Goal: Task Accomplishment & Management: Use online tool/utility

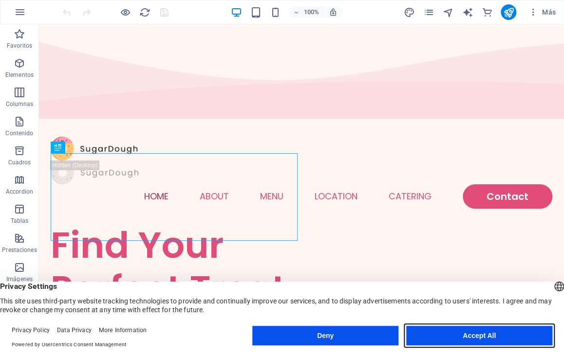
click at [476, 333] on button "Accept All" at bounding box center [479, 335] width 146 height 19
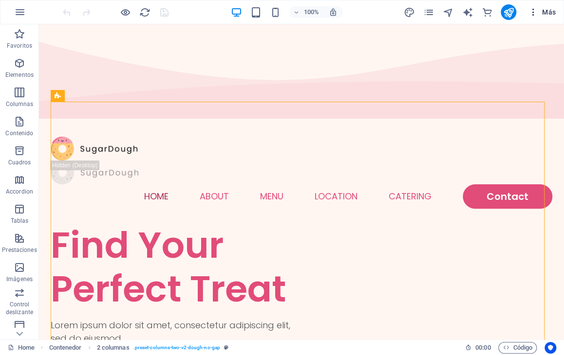
click at [529, 12] on icon "button" at bounding box center [533, 12] width 10 height 10
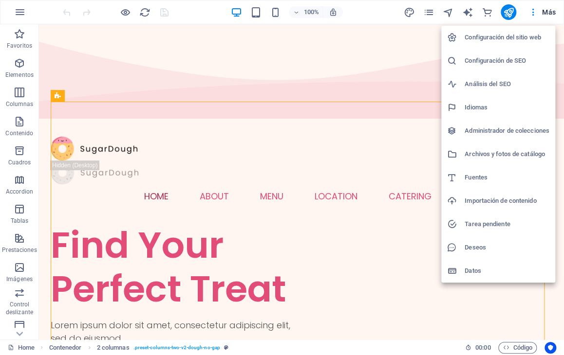
click at [479, 104] on h6 "Idiomas" at bounding box center [506, 108] width 85 height 12
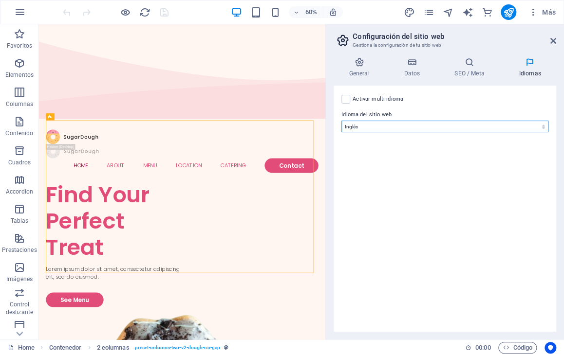
click at [532, 127] on select "Abkhazian Afar Afrikaans Akan Albanés Alemán Amharic Árabe Aragonese Armenian A…" at bounding box center [444, 127] width 207 height 12
select select "44"
click at [341, 121] on select "Abkhazian Afar Afrikaans Akan Albanés Alemán Amharic Árabe Aragonese Armenian A…" at bounding box center [444, 127] width 207 height 12
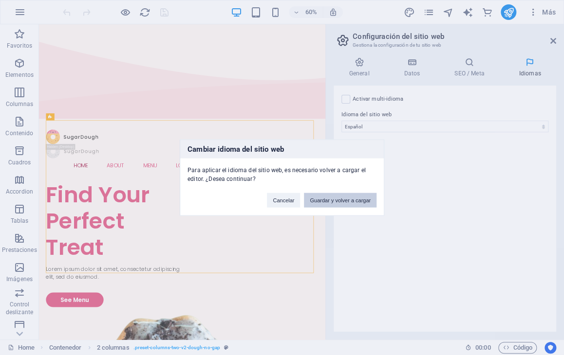
click at [321, 201] on button "Guardar y volver a cargar" at bounding box center [340, 200] width 73 height 15
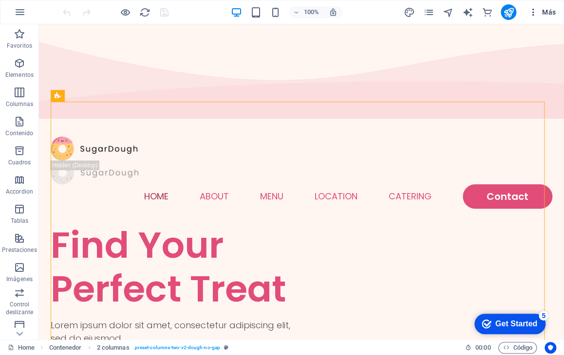
click at [535, 13] on icon "button" at bounding box center [533, 12] width 10 height 10
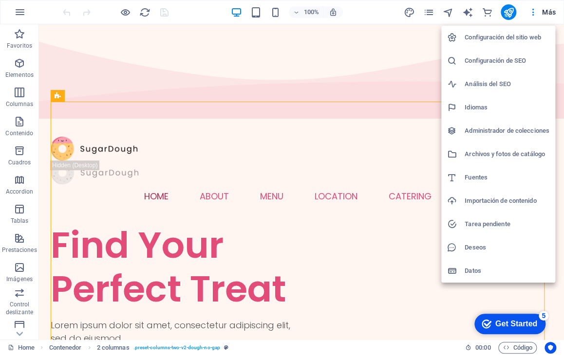
click at [485, 108] on h6 "Idiomas" at bounding box center [506, 108] width 85 height 12
select select "44"
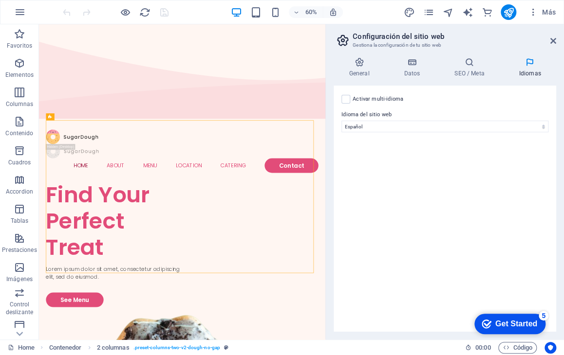
click at [500, 331] on div "checkmark Get Started 5" at bounding box center [509, 324] width 71 height 20
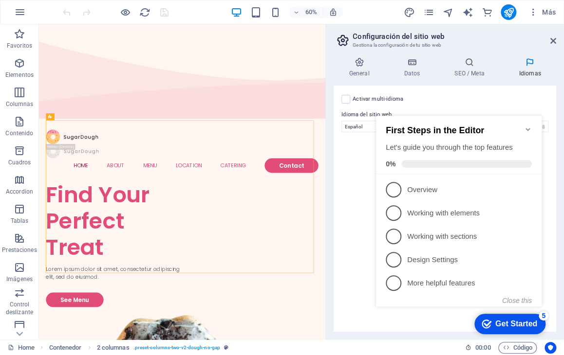
click div "checkmark Get Started 5 First Steps in the Editor Let's guide you through the t…"
click at [346, 232] on div "Activar multi-idioma Para desactivar la opción multi-idioma, elimine todos los …" at bounding box center [444, 209] width 222 height 246
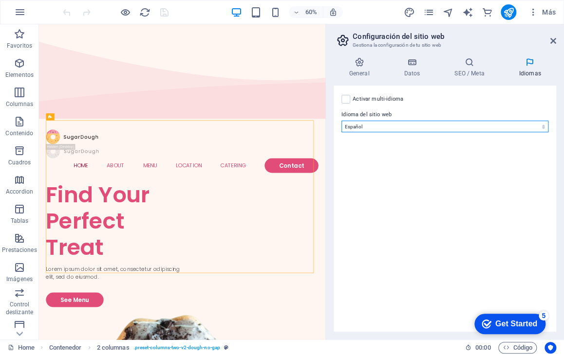
click at [399, 128] on select "Abkhazian Afar Afrikaans Akan Albanés Alemán Amharic Árabe Aragonese Armenian A…" at bounding box center [444, 127] width 207 height 12
click at [341, 121] on select "Abkhazian Afar Afrikaans Akan Albanés Alemán Amharic Árabe Aragonese Armenian A…" at bounding box center [444, 127] width 207 height 12
click at [487, 319] on icon "checkmark" at bounding box center [486, 324] width 10 height 10
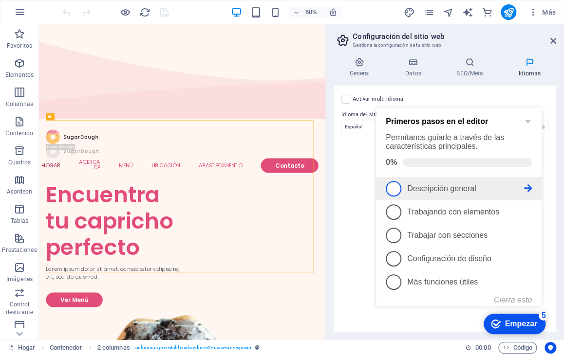
click at [395, 189] on span "1" at bounding box center [394, 189] width 16 height 16
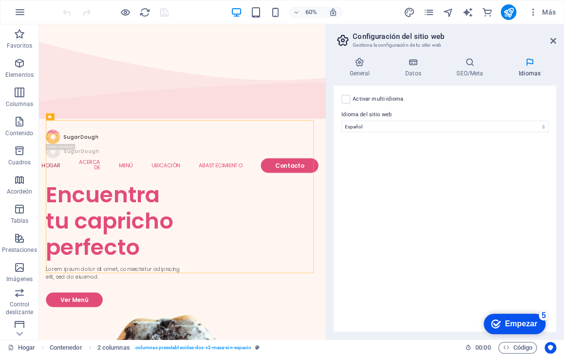
click at [509, 319] on font "Empezar" at bounding box center [520, 323] width 33 height 8
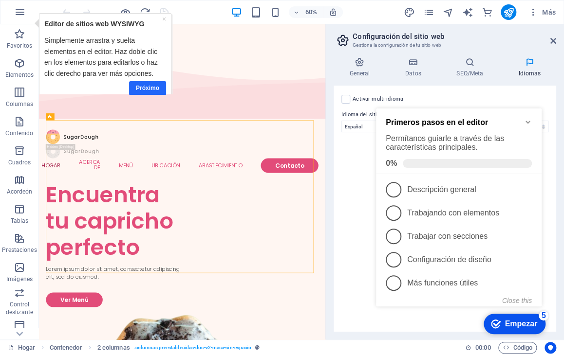
click at [151, 87] on font "Próximo" at bounding box center [147, 87] width 23 height 7
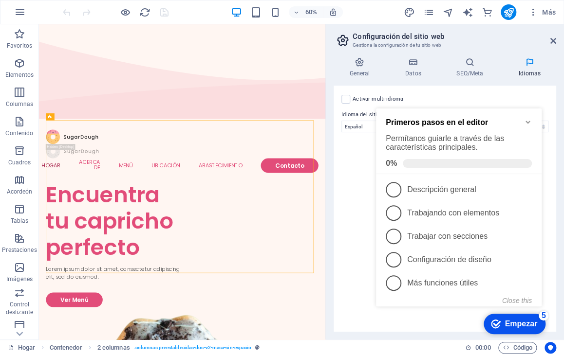
click at [555, 41] on aside "Configuración del sitio web Gestiona la configuración de tu sitio web General D…" at bounding box center [444, 181] width 239 height 315
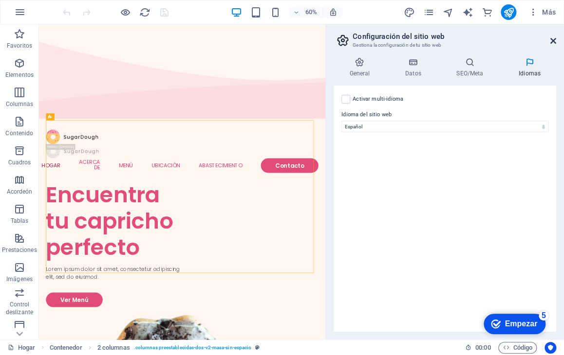
click at [552, 43] on icon at bounding box center [553, 41] width 6 height 8
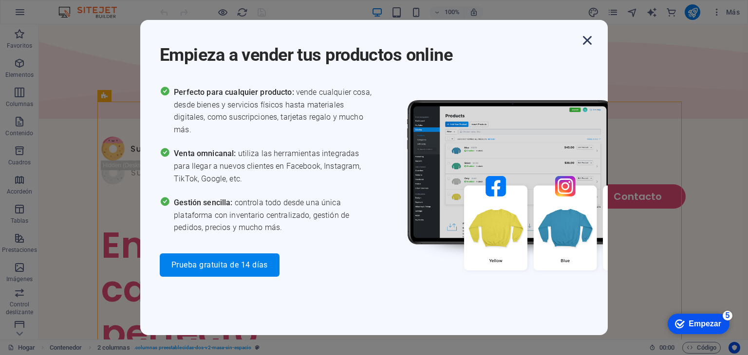
click at [563, 45] on icon "button" at bounding box center [587, 41] width 18 height 18
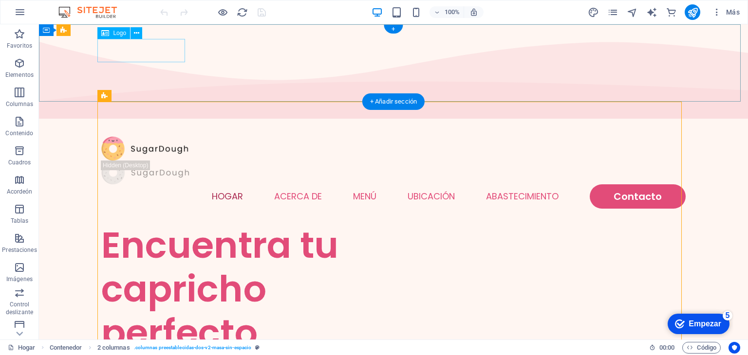
click at [108, 137] on div at bounding box center [393, 149] width 584 height 24
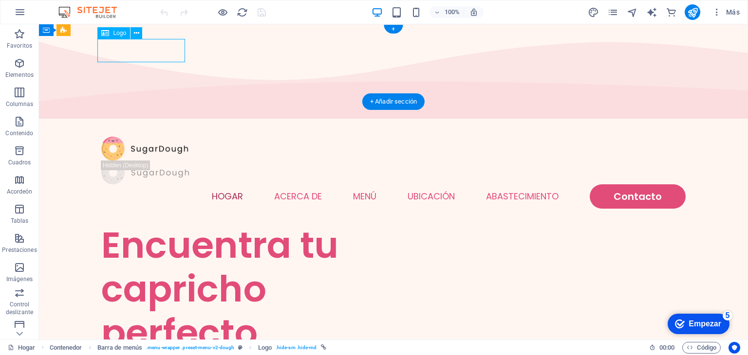
click at [108, 137] on div at bounding box center [393, 149] width 584 height 24
select select "px"
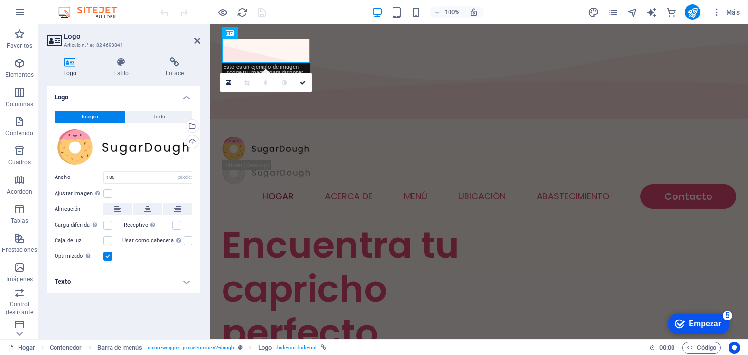
click at [80, 147] on div "Arrastra archivos aquí, haz clic para escoger archivos o selecciona archivos de…" at bounding box center [124, 147] width 138 height 40
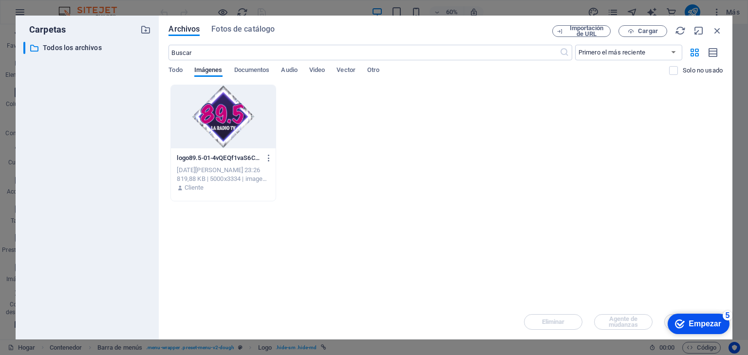
click at [563, 319] on font "Empezar" at bounding box center [704, 323] width 33 height 8
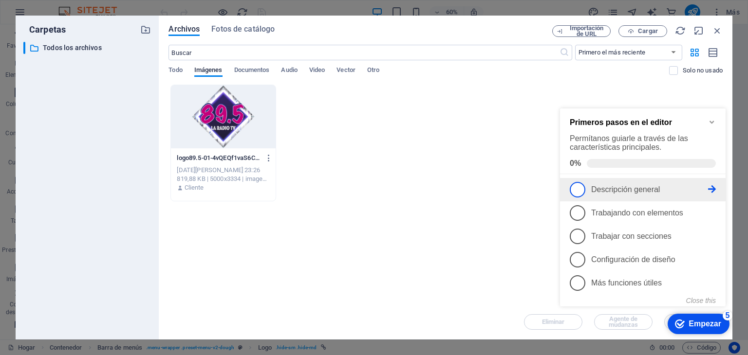
click at [563, 197] on li "1 Descripción general - incompleto" at bounding box center [643, 189] width 166 height 23
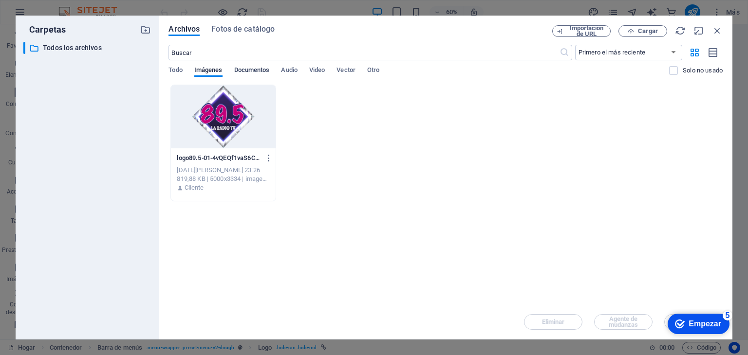
click at [251, 71] on font "Documentos" at bounding box center [252, 69] width 36 height 7
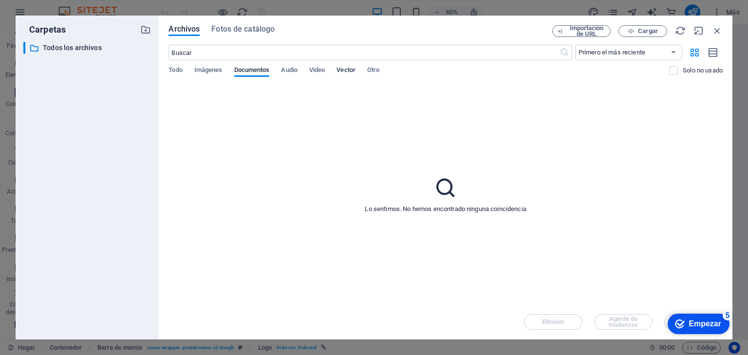
click at [344, 68] on font "Vector" at bounding box center [345, 69] width 19 height 7
click at [206, 69] on font "Imágenes" at bounding box center [208, 69] width 28 height 7
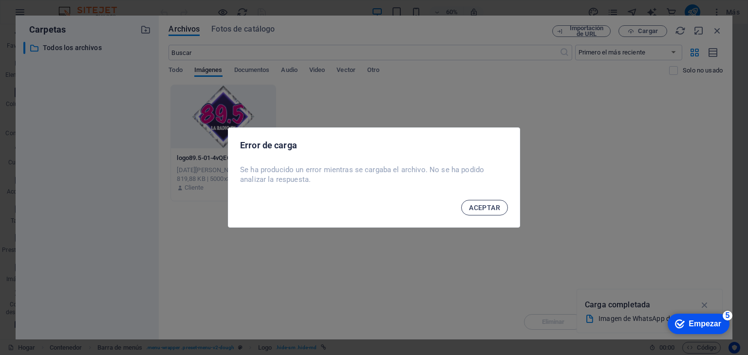
click at [496, 211] on span "ACEPTAR" at bounding box center [484, 208] width 31 height 8
click at [489, 213] on button "ACEPTAR" at bounding box center [484, 208] width 47 height 16
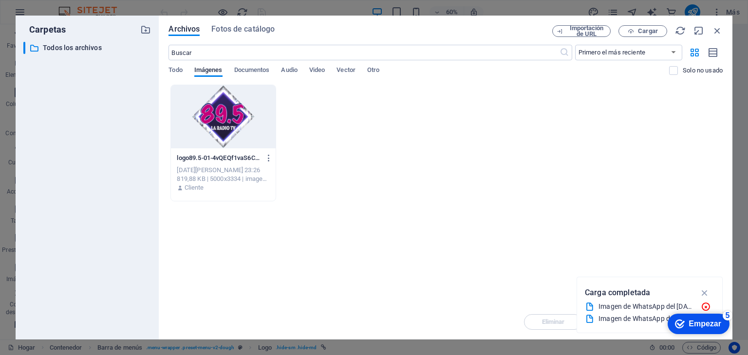
click at [563, 306] on font "Imagen de WhatsApp del [DATE] 10.16.19.jpeg" at bounding box center [669, 307] width 143 height 8
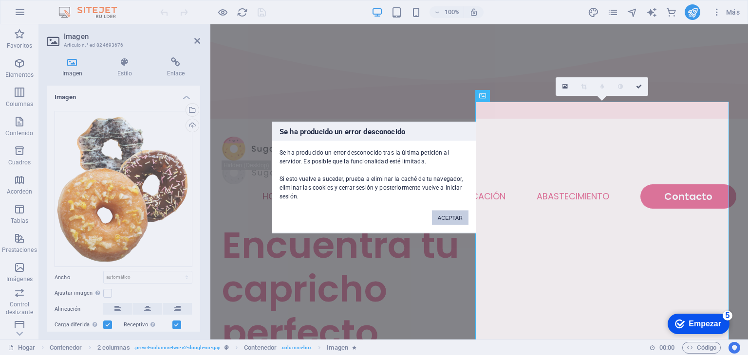
click at [454, 216] on font "ACEPTAR" at bounding box center [450, 218] width 25 height 6
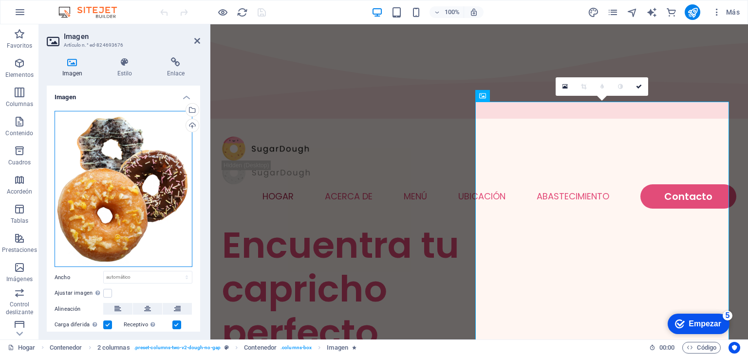
click at [93, 190] on div "Arrastra archivos aquí, haz clic para escoger archivos o selecciona archivos de…" at bounding box center [124, 189] width 138 height 157
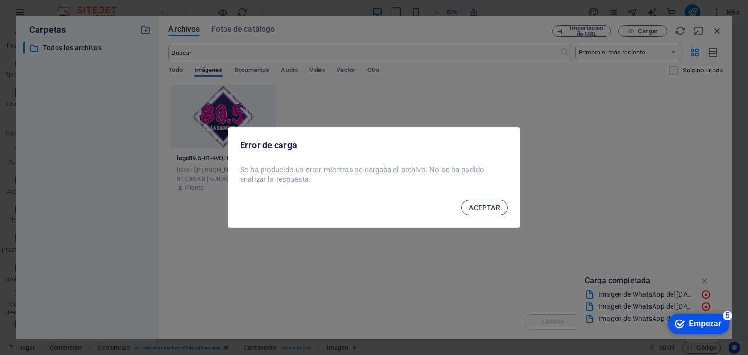
click at [475, 213] on button "ACEPTAR" at bounding box center [484, 208] width 47 height 16
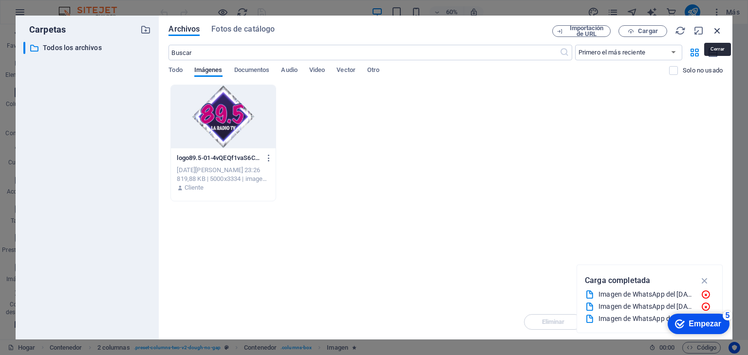
click at [563, 31] on icon "button" at bounding box center [717, 30] width 11 height 11
click at [563, 185] on div "Hogar Acerca de Menú Ubicación Abastecimiento Contacto" at bounding box center [459, 235] width 498 height 101
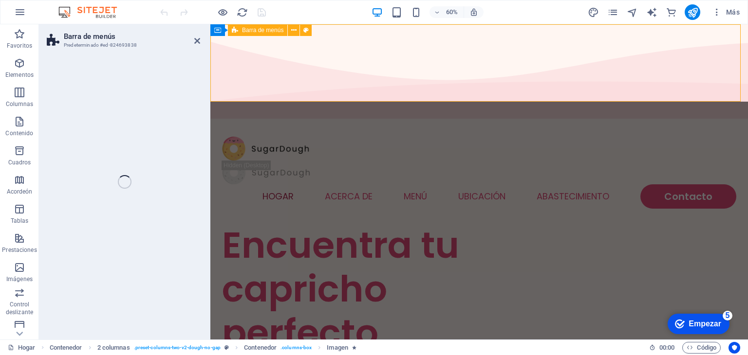
click at [231, 137] on div at bounding box center [479, 149] width 514 height 24
select select "px"
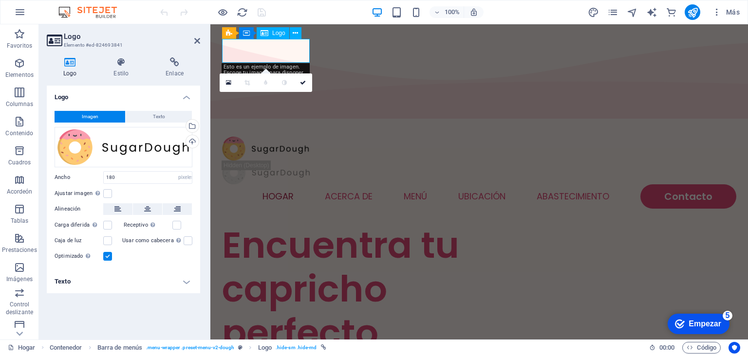
click at [231, 137] on div at bounding box center [479, 149] width 514 height 24
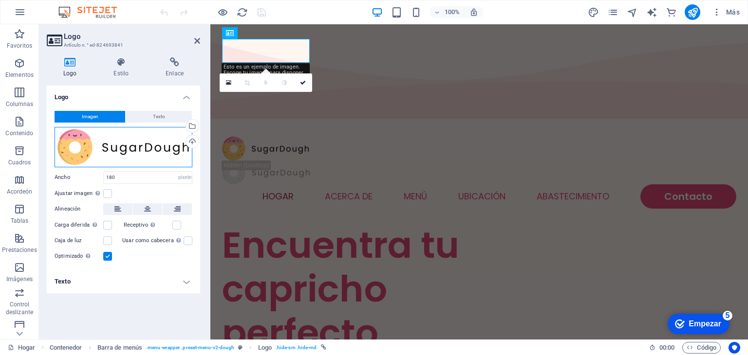
click at [70, 150] on div "Arrastra archivos aquí, haz clic para escoger archivos o selecciona archivos de…" at bounding box center [124, 147] width 138 height 40
click at [70, 150] on body "[DOMAIN_NAME] Hogar Favoritos Elementos Columnas Contenido Cuadros Acordeón Tab…" at bounding box center [374, 177] width 748 height 355
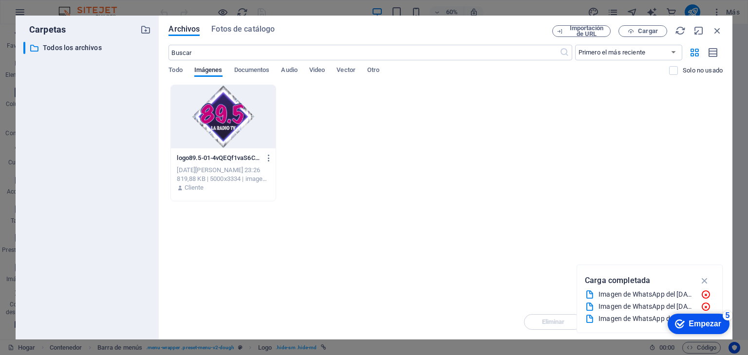
click at [219, 121] on div at bounding box center [223, 116] width 104 height 63
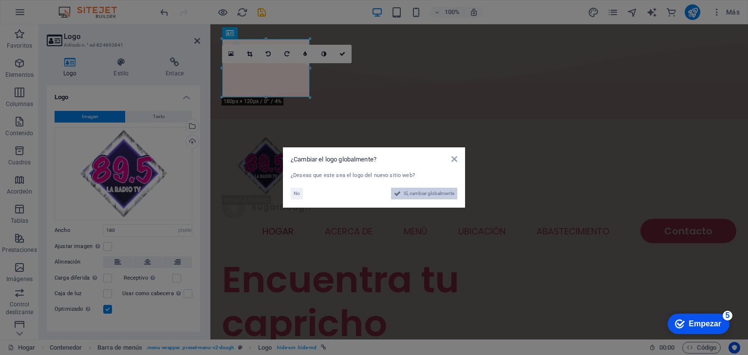
click at [432, 194] on span "Sí, cambiar globalmente" at bounding box center [429, 194] width 51 height 12
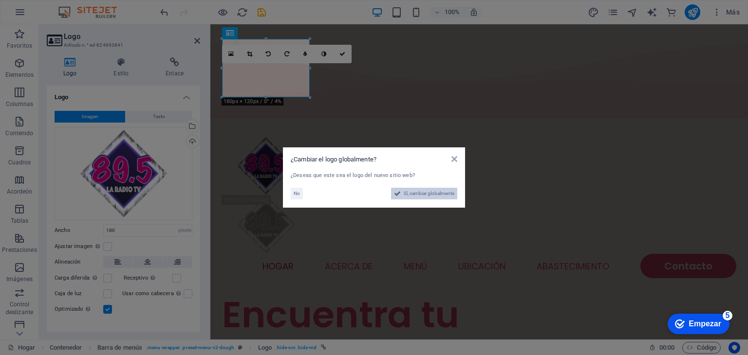
select select "44"
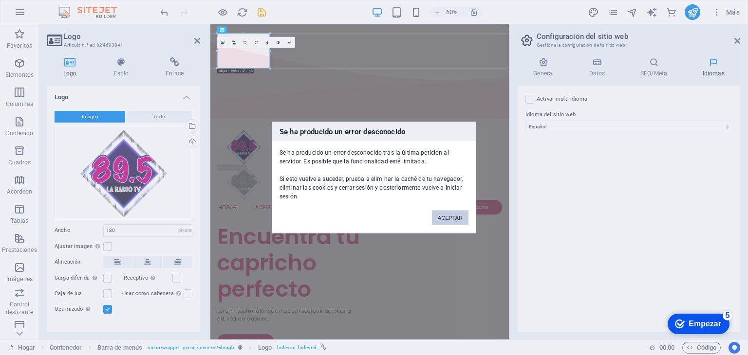
click at [457, 217] on font "ACEPTAR" at bounding box center [450, 218] width 25 height 6
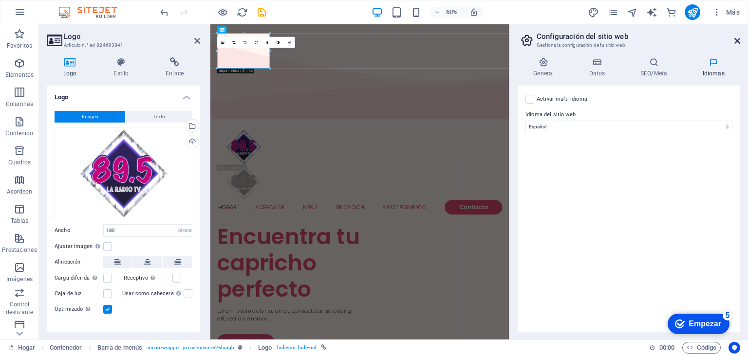
click at [563, 38] on icon at bounding box center [737, 41] width 6 height 8
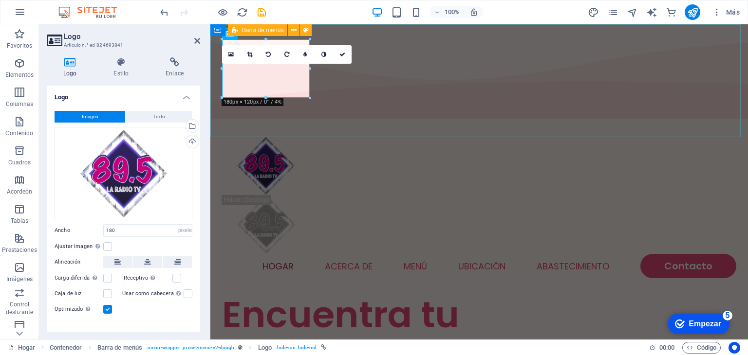
click at [403, 122] on div "Hogar Acerca de Menú Ubicación Abastecimiento Contacto" at bounding box center [478, 207] width 537 height 171
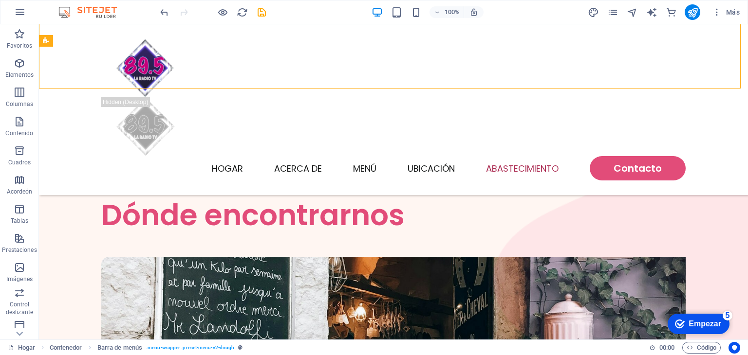
scroll to position [2528, 0]
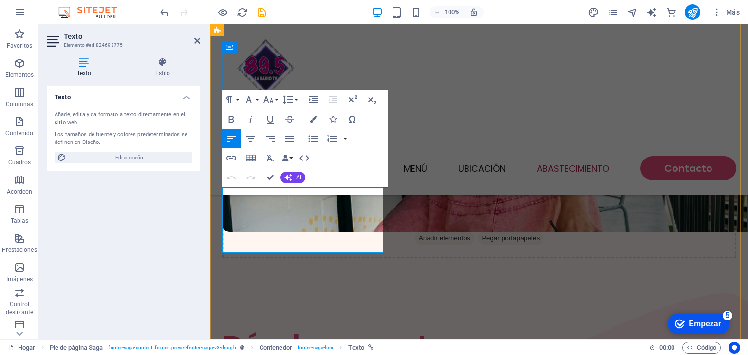
scroll to position [2613, 0]
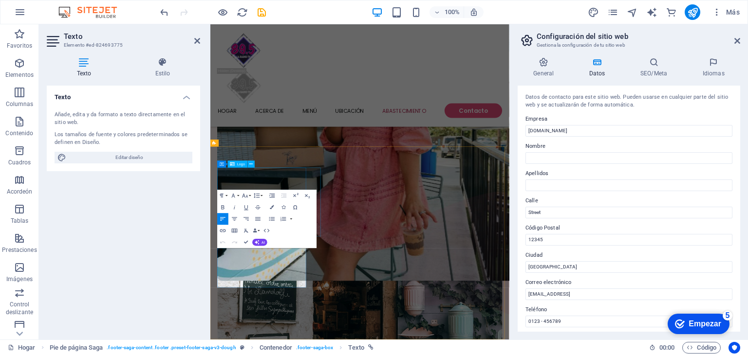
scroll to position [2471, 0]
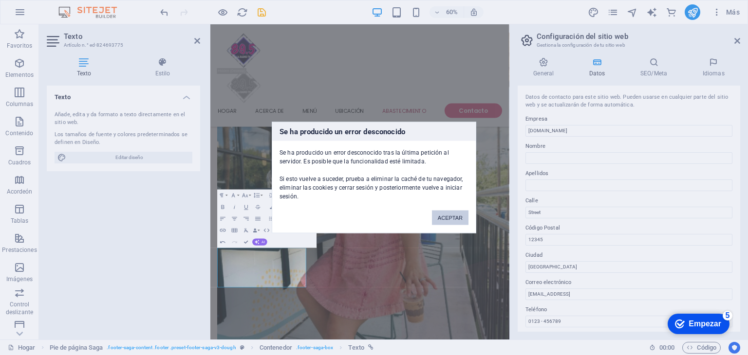
click at [453, 221] on button "ACEPTAR" at bounding box center [450, 218] width 37 height 15
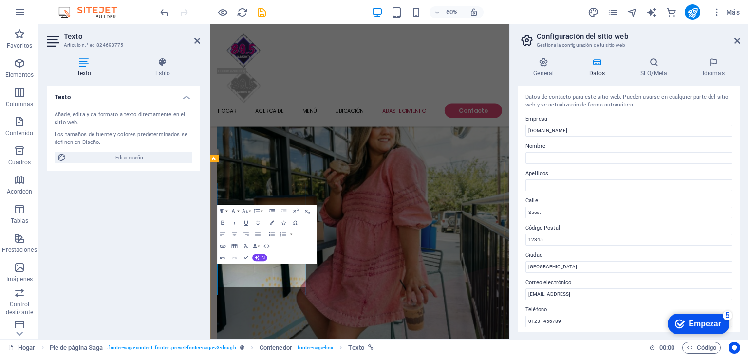
scroll to position [2444, 0]
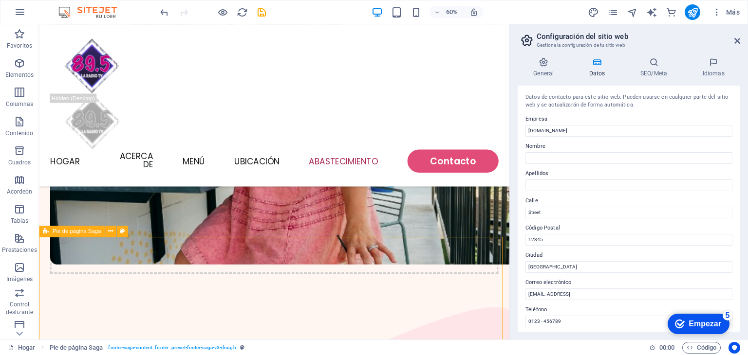
scroll to position [2478, 0]
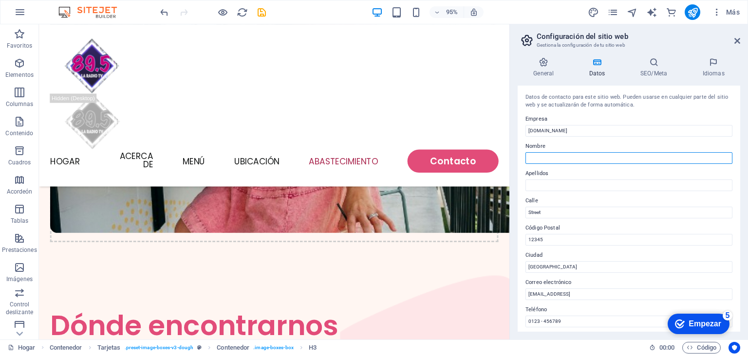
click at [563, 156] on input "Nombre" at bounding box center [628, 158] width 207 height 12
type input "l"
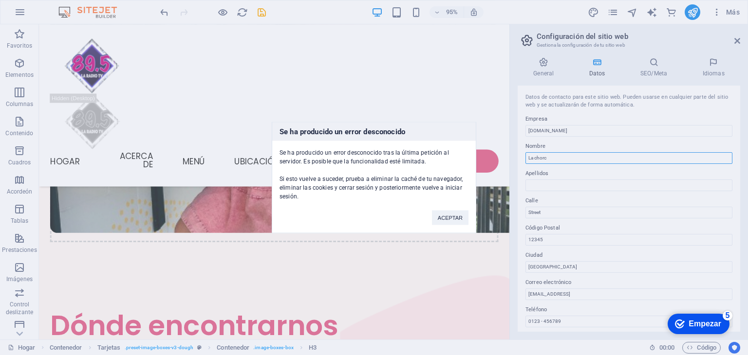
type input "La chorc"
click at [452, 212] on button "ACEPTAR" at bounding box center [450, 218] width 37 height 15
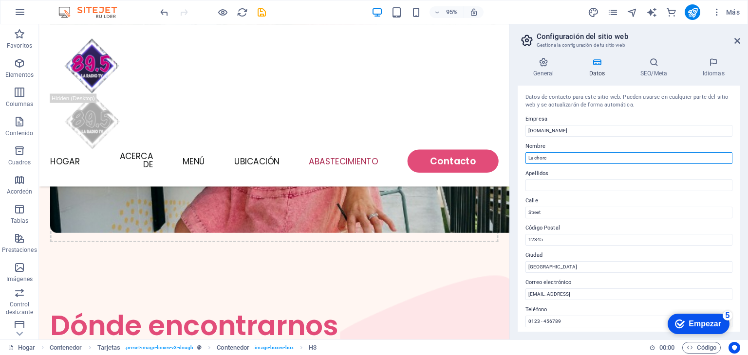
click at [563, 155] on input "La chorc" at bounding box center [628, 158] width 207 height 12
type input "L"
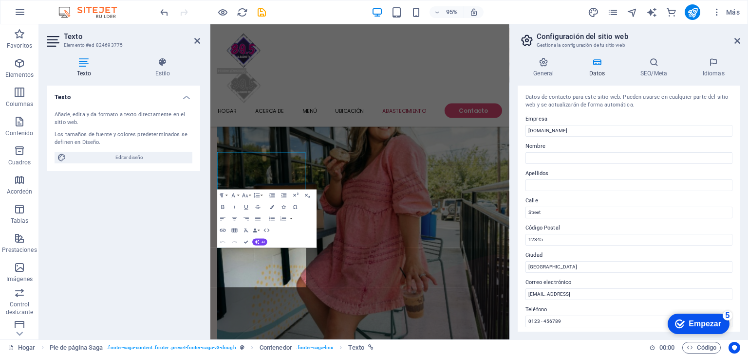
click at [97, 226] on div "Texto Añade, edita y da formato a texto directamente en el sitio web. Los tamañ…" at bounding box center [123, 209] width 153 height 246
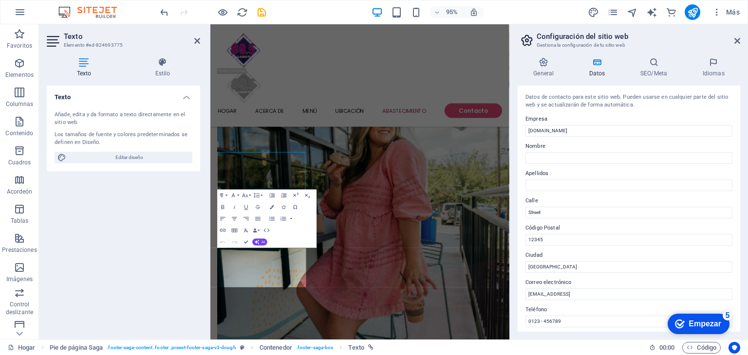
click at [97, 226] on div "Texto Añade, edita y da formato a texto directamente en el sitio web. Los tamañ…" at bounding box center [123, 209] width 153 height 246
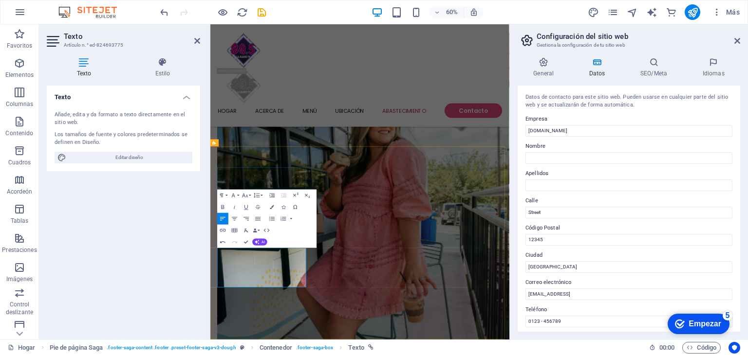
scroll to position [2458, 0]
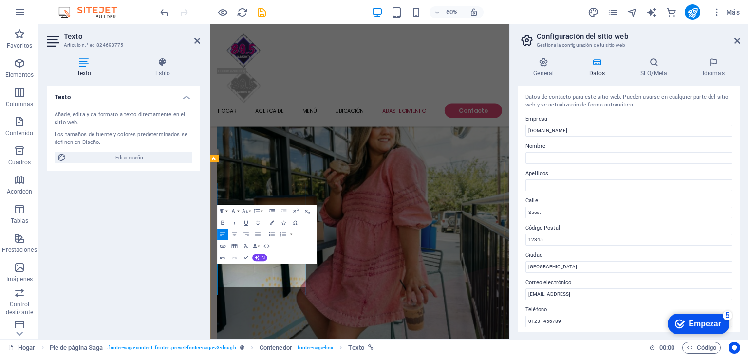
scroll to position [2444, 0]
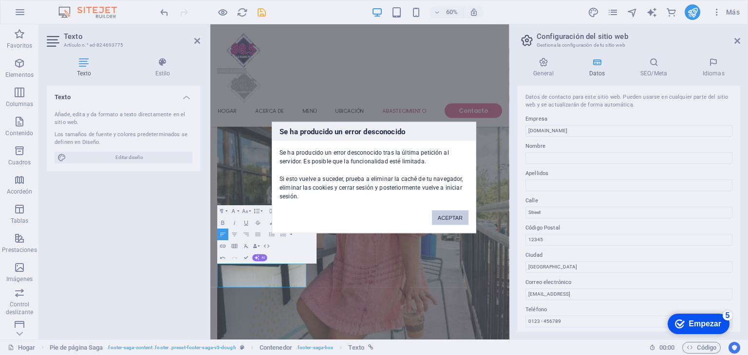
click at [446, 215] on button "ACEPTAR" at bounding box center [450, 218] width 37 height 15
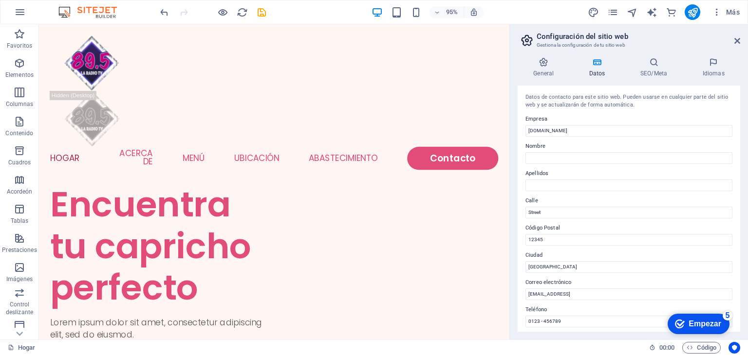
scroll to position [0, 0]
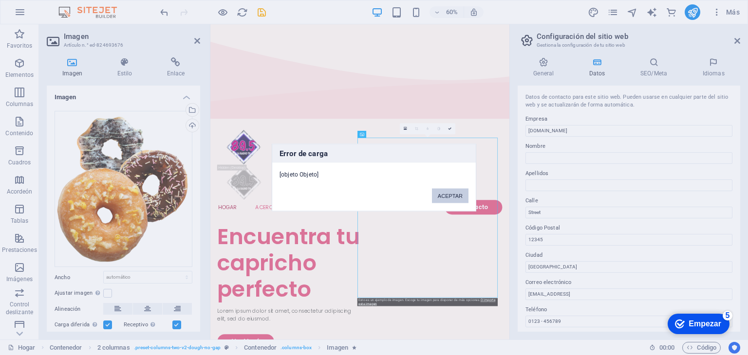
click at [454, 195] on font "ACEPTAR" at bounding box center [450, 196] width 25 height 6
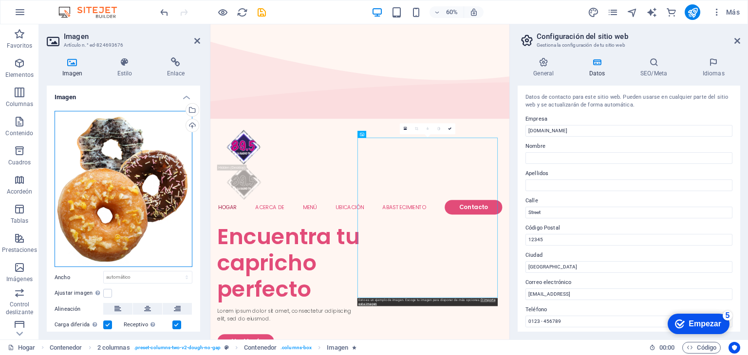
click at [133, 165] on div "Arrastra archivos aquí, haz clic para escoger archivos o selecciona archivos de…" at bounding box center [124, 189] width 138 height 157
click at [133, 165] on body "[DOMAIN_NAME] Hogar Favoritos Elementos Columnas Contenido Cuadros Acordeón Tab…" at bounding box center [374, 177] width 748 height 355
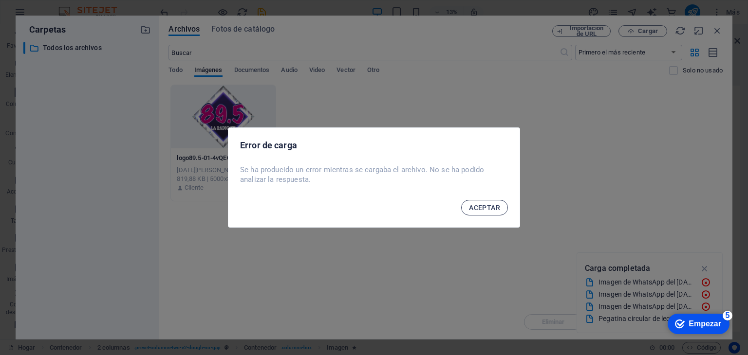
click at [491, 209] on span "ACEPTAR" at bounding box center [484, 208] width 31 height 8
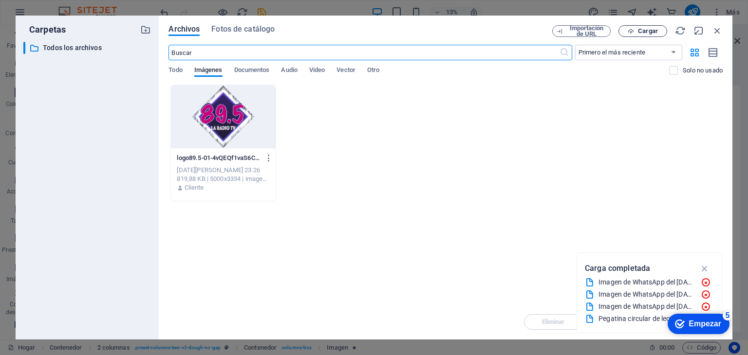
click at [563, 29] on span "Cargar" at bounding box center [643, 31] width 40 height 6
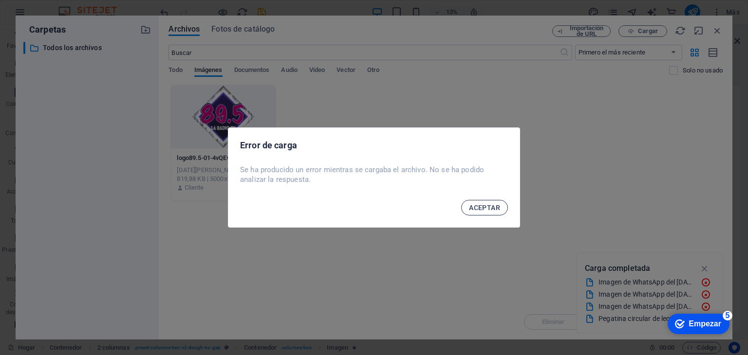
click at [490, 204] on span "ACEPTAR" at bounding box center [484, 208] width 31 height 8
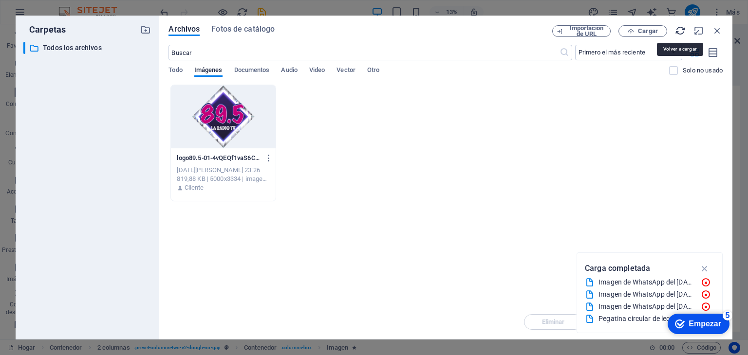
click at [563, 31] on icon "button" at bounding box center [680, 30] width 11 height 11
click at [563, 32] on font "Cargar" at bounding box center [648, 30] width 20 height 7
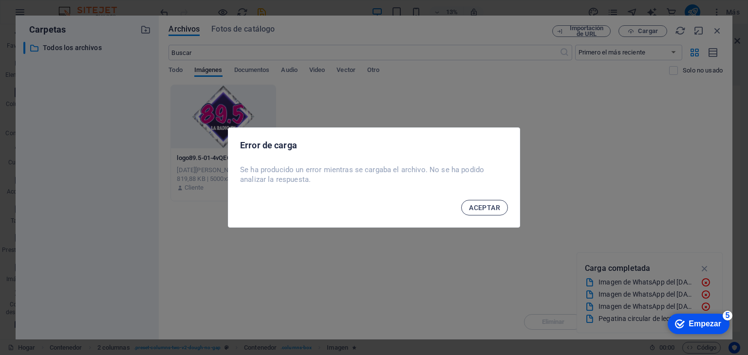
click at [500, 205] on button "ACEPTAR" at bounding box center [484, 208] width 47 height 16
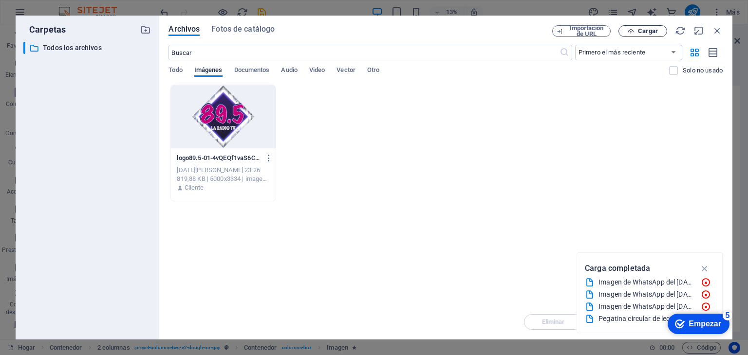
click at [563, 34] on span "Cargar" at bounding box center [643, 31] width 40 height 6
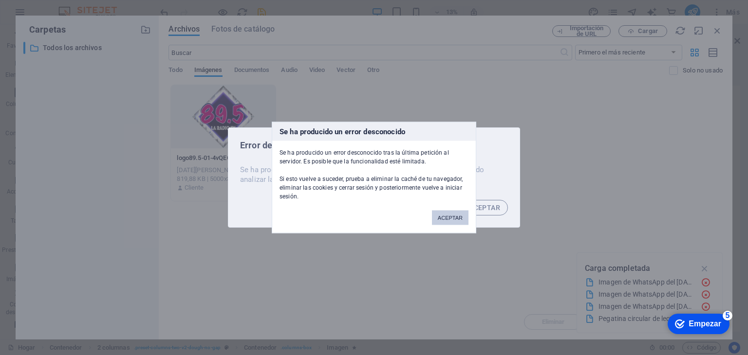
click at [439, 215] on font "ACEPTAR" at bounding box center [450, 218] width 25 height 6
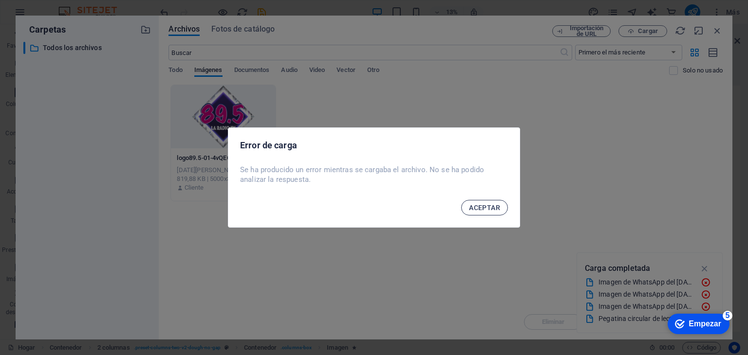
click at [480, 207] on font "ACEPTAR" at bounding box center [484, 208] width 31 height 8
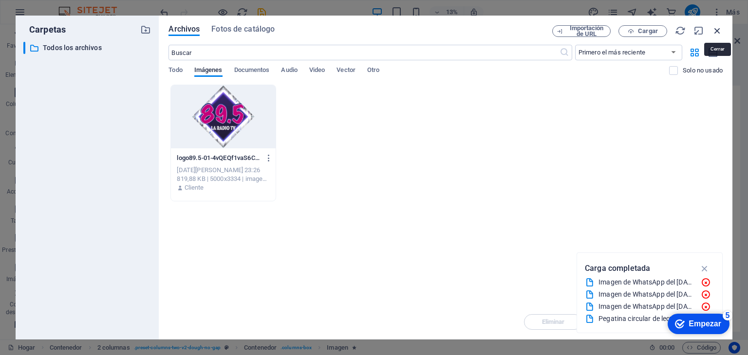
click at [563, 31] on icon "button" at bounding box center [717, 30] width 11 height 11
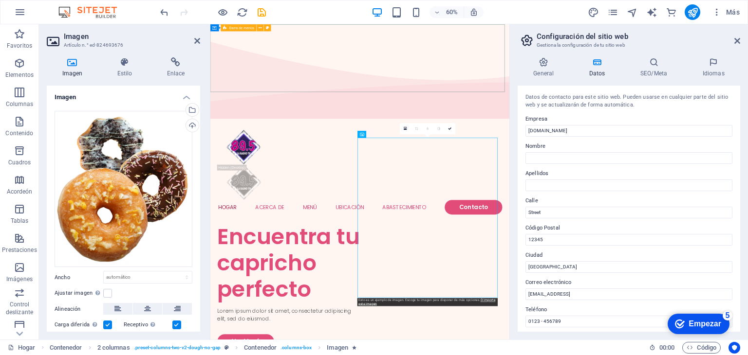
click at [506, 185] on div "Hogar Acerca de Menú Ubicación Abastecimiento Contacto" at bounding box center [459, 270] width 498 height 171
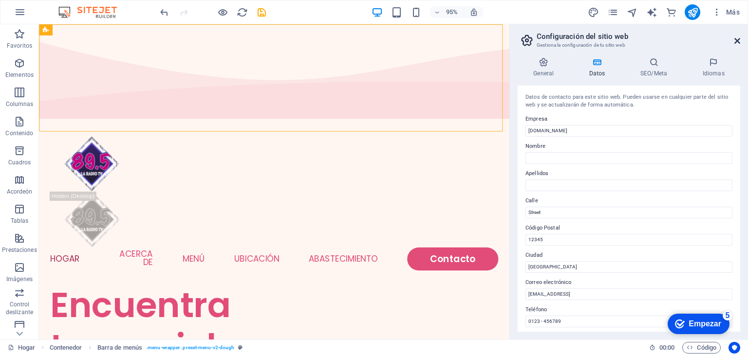
click at [563, 40] on icon at bounding box center [737, 41] width 6 height 8
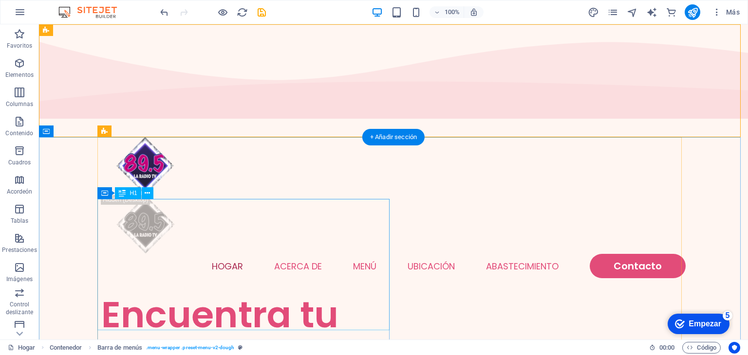
click at [155, 293] on div "Encuentra tu capricho perfecto" at bounding box center [247, 358] width 292 height 131
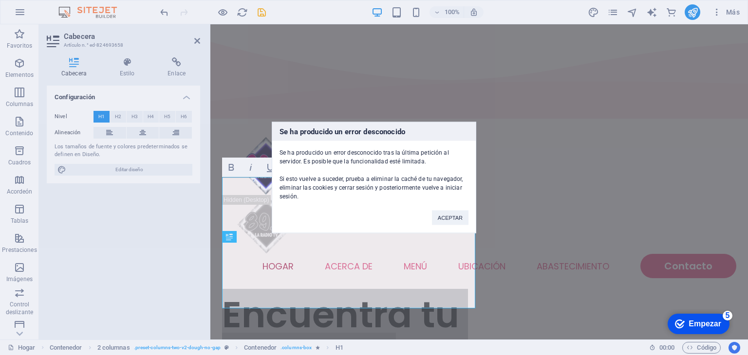
click at [417, 10] on div "Se ha producido un error desconocido Se ha producido un error desconocido tras …" at bounding box center [374, 177] width 748 height 355
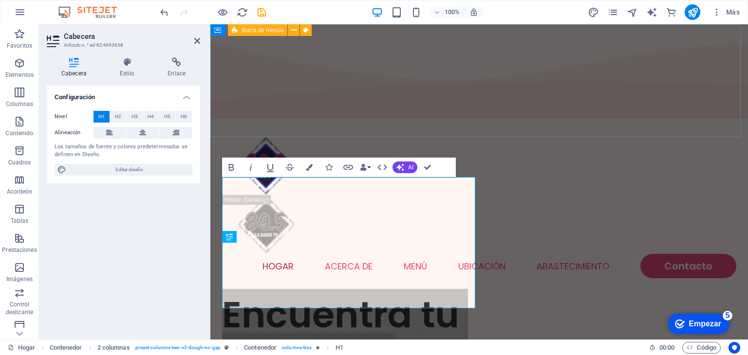
click at [537, 122] on div "Hogar Acerca de Menú Ubicación Abastecimiento Contacto" at bounding box center [478, 207] width 537 height 171
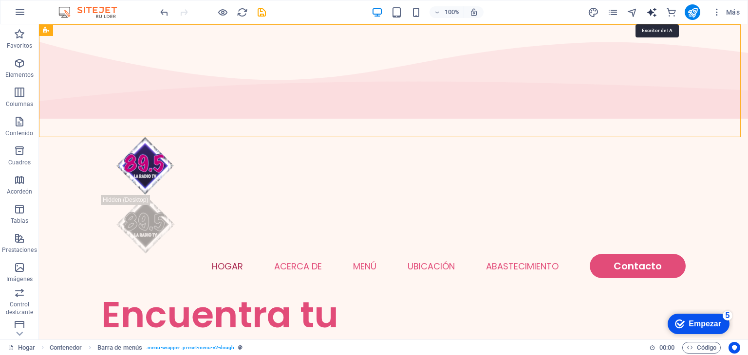
click at [563, 11] on icon "generador de texto" at bounding box center [651, 12] width 11 height 11
select select "English"
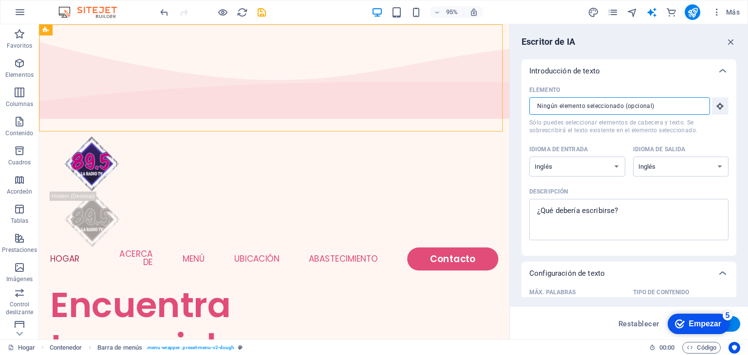
click at [563, 102] on input "Elemento ​ Sólo puedes seleccionar elementos de cabecera y texto. Se sobrescrib…" at bounding box center [616, 106] width 174 height 18
click at [563, 171] on select "albanés árabe [PERSON_NAME] azerbaiyano [PERSON_NAME] bielorruso bengalí Bhojpu…" at bounding box center [577, 167] width 96 height 20
select select "Catalan"
click at [563, 163] on select "albanés árabe [PERSON_NAME] azerbaiyano [PERSON_NAME] bielorruso bengalí Bhojpu…" at bounding box center [681, 167] width 96 height 20
select select "Spanish"
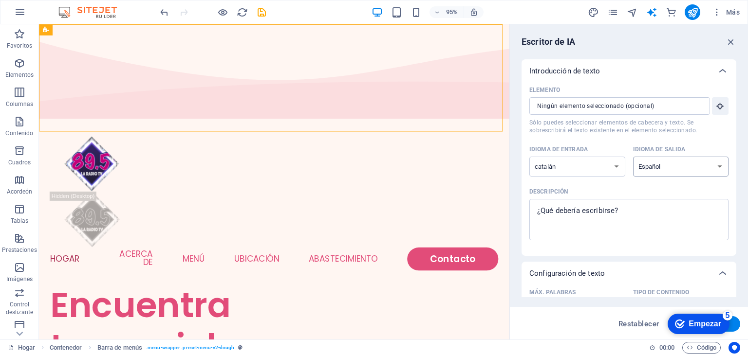
click at [563, 157] on select "albanés árabe [PERSON_NAME] azerbaiyano [PERSON_NAME] bielorruso bengalí Bhojpu…" at bounding box center [681, 167] width 96 height 20
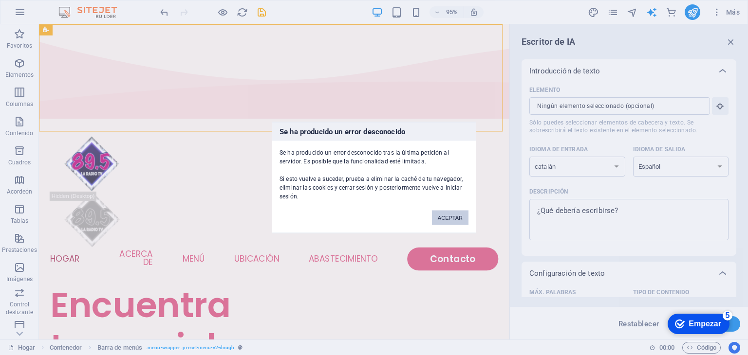
click at [458, 215] on font "ACEPTAR" at bounding box center [450, 218] width 25 height 6
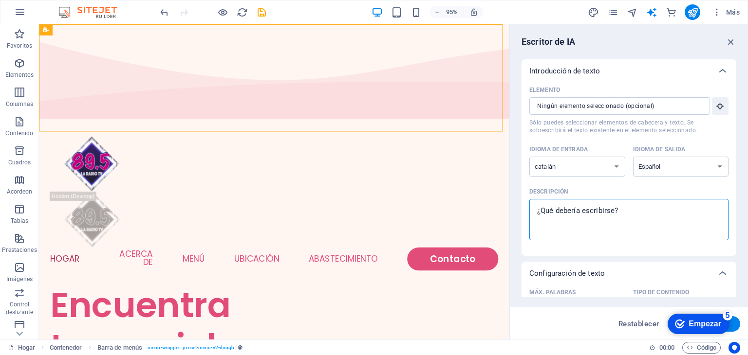
click at [563, 218] on textarea "Descripción x ​" at bounding box center [628, 220] width 189 height 32
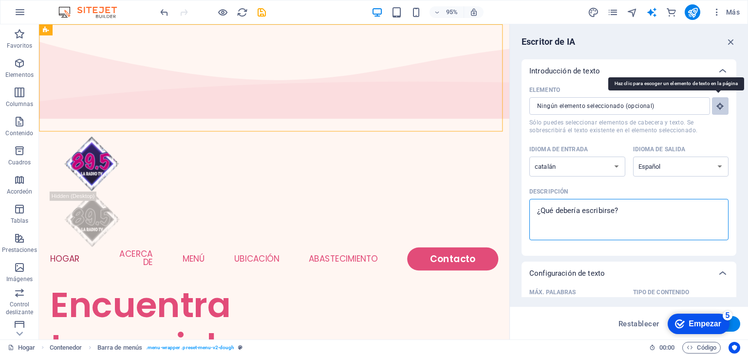
type textarea "x"
click at [563, 98] on button "Elemento ​ Sólo puedes seleccionar elementos de cabecera y texto. Se sobrescrib…" at bounding box center [720, 106] width 17 height 18
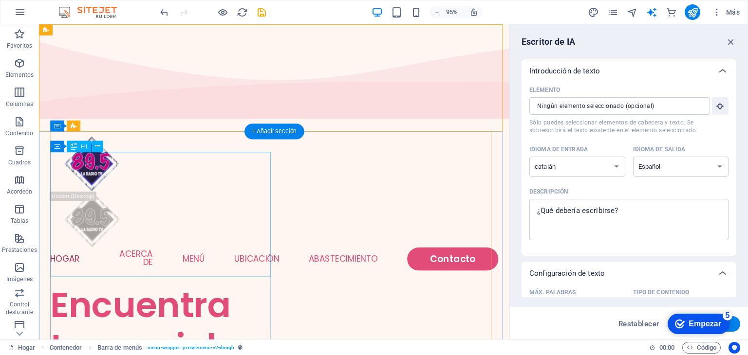
type input "#ed-824693658"
type textarea "x"
type input "10"
type textarea "x"
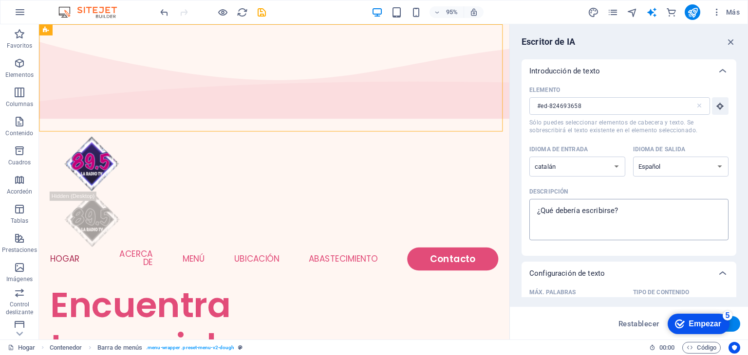
type textarea "x"
click at [563, 205] on textarea "Descripción x ​" at bounding box center [628, 220] width 189 height 32
type textarea "E"
type textarea "x"
type textarea "ES"
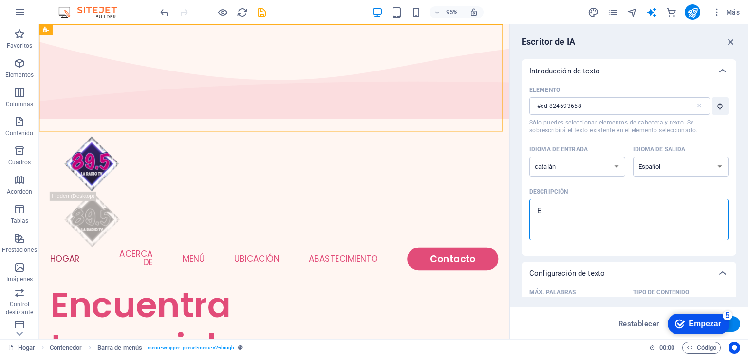
type textarea "x"
type textarea "ES"
type textarea "x"
type textarea "ES U"
type textarea "x"
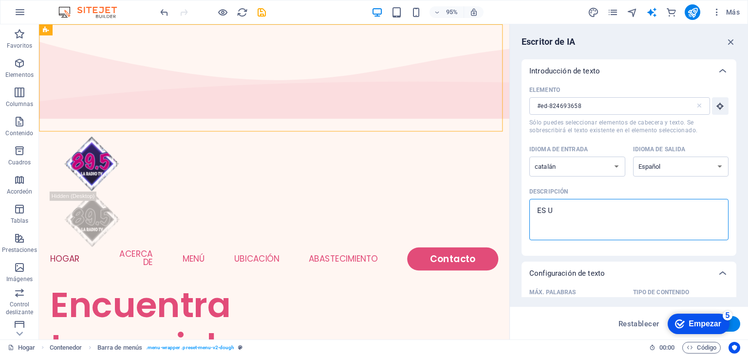
type textarea "ES UN"
type textarea "x"
type textarea "ES UN S"
type textarea "x"
type textarea "ES UN SI"
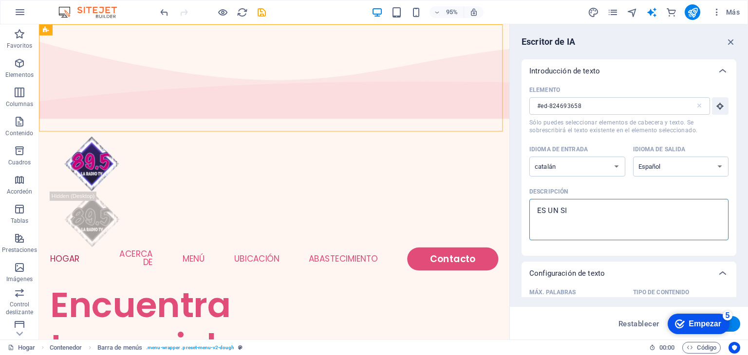
type textarea "x"
type textarea "ES UN SIT"
type textarea "x"
type textarea "ES UN SITI"
type textarea "x"
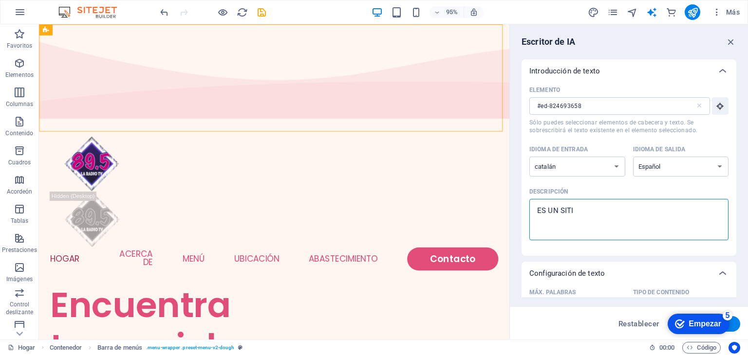
type textarea "ES UN SITIO"
type textarea "x"
type textarea "ES UN SITIO"
type textarea "x"
type textarea "ES UN SITIO W"
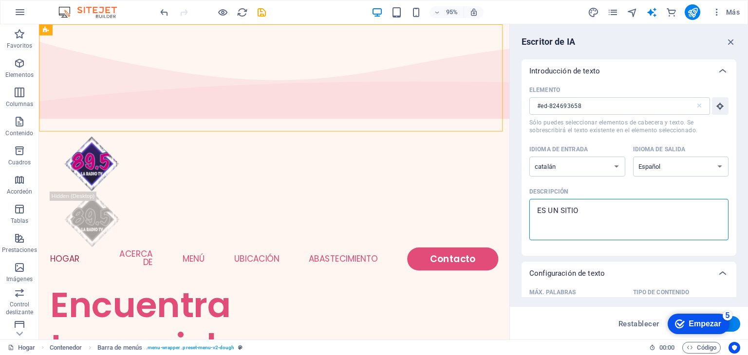
type textarea "x"
type textarea "ES UN SITIO WE"
type textarea "x"
type textarea "ES UN SITIO WEB"
type textarea "x"
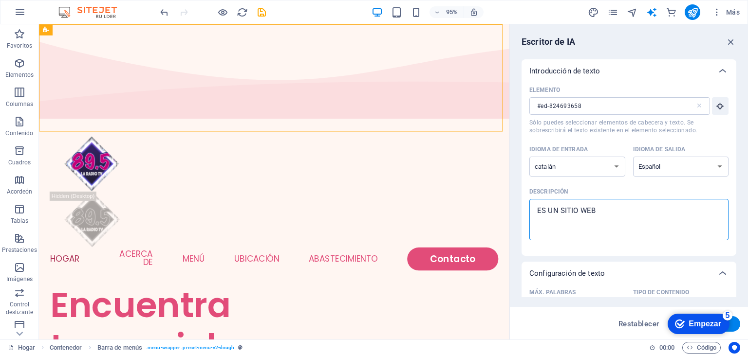
type textarea "ES UN SITIO WEB"
type textarea "x"
type textarea "ES UN SITIO WEB D"
type textarea "x"
type textarea "ES UN SITIO WEB DE"
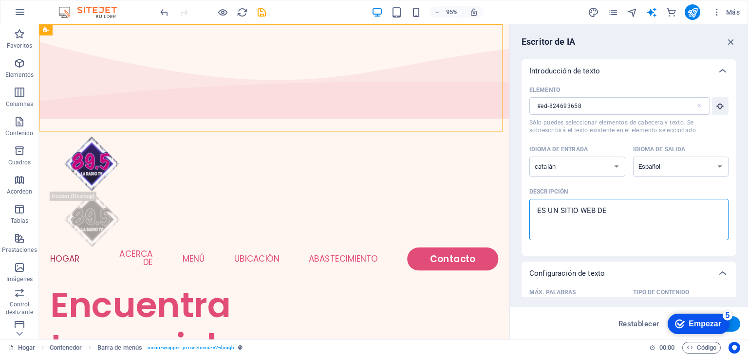
type textarea "x"
type textarea "ES UN SITIO WEB DE"
type textarea "x"
type textarea "ES UN SITIO WEB DE P"
type textarea "x"
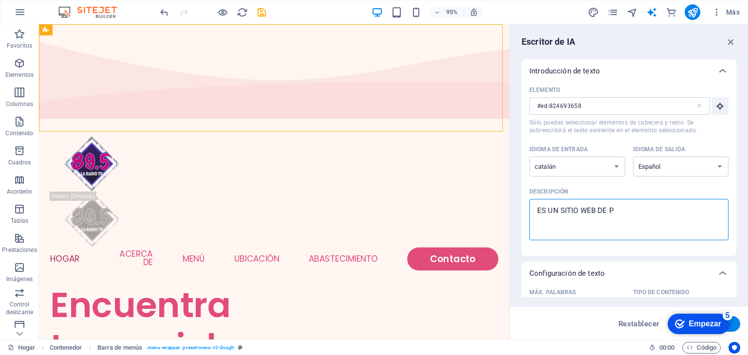
type textarea "ES UN SITIO WEB DE PR"
type textarea "x"
type textarea "ES UN SITIO WEB DE P"
type textarea "x"
type textarea "ES UN SITIO WEB DE"
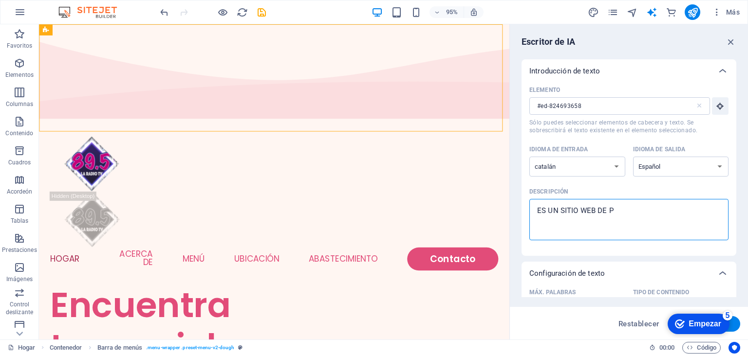
type textarea "x"
type textarea "ES UN SITIO WEB DE P"
type textarea "x"
type textarea "ES UN SITIO WEB DE PR"
type textarea "x"
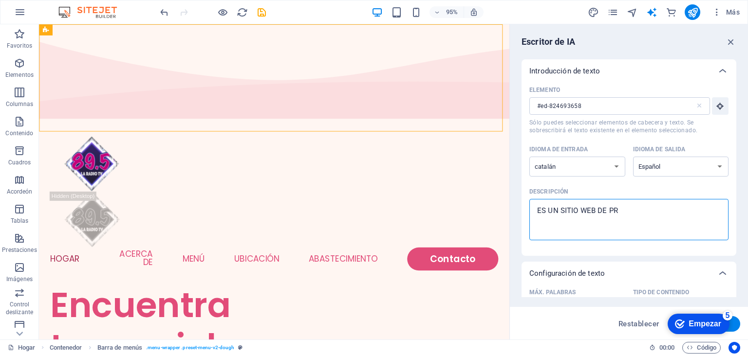
type textarea "ES UN SITIO WEB DE PRO"
type textarea "x"
type textarea "ES UN SITIO WEB DE PROGR"
type textarea "x"
type textarea "ES UN SITIO WEB DE PROGRA"
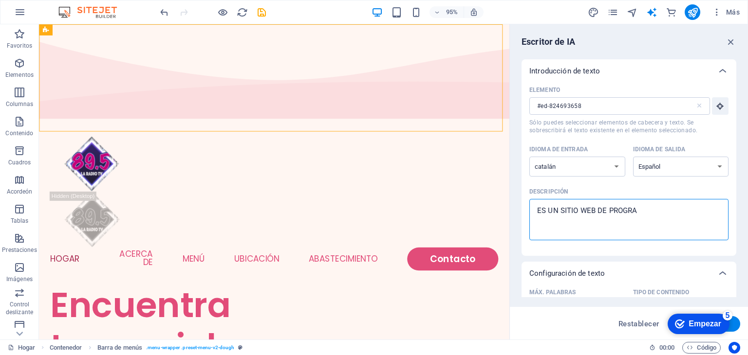
type textarea "x"
type textarea "ES UN SITIO WEB DE PROGRAMA"
type textarea "x"
type textarea "ES UN SITIO WEB DE PROGRAMAS"
type textarea "x"
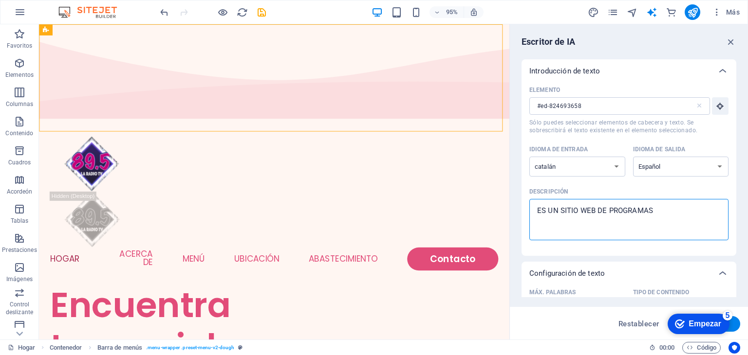
type textarea "ES UN SITIO WEB DE PROGRAMAS"
type textarea "x"
type textarea "ES UN SITIO WEB DE PROGRAMAS D"
type textarea "x"
type textarea "ES UN SITIO WEB DE PROGRAMAS DE"
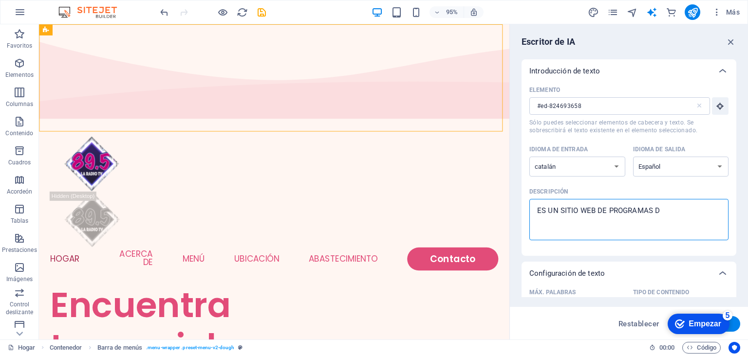
type textarea "x"
type textarea "ES UN SITIO WEB DE PROGRAMAS DE"
type textarea "x"
type textarea "ES UN SITIO WEB DE PROGRAMAS DE E"
type textarea "x"
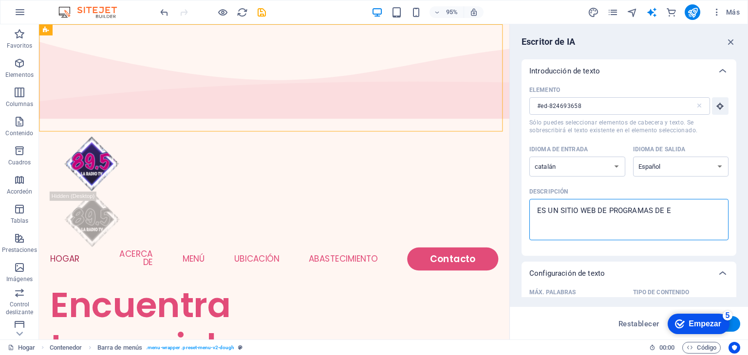
type textarea "ES UN SITIO WEB DE PROGRAMAS DE EN"
type textarea "x"
type textarea "ES UN SITIO WEB DE PROGRAMAS DE ENT"
type textarea "x"
type textarea "ES UN SITIO WEB DE PROGRAMAS DE ENTR"
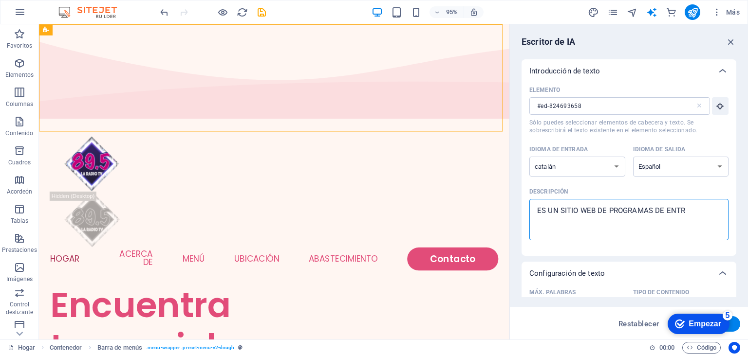
type textarea "x"
type textarea "ES UN SITIO WEB DE PROGRAMAS DE ENTRE"
type textarea "x"
type textarea "ES UN SITIO WEB DE PROGRAMAS DE ENTRET"
type textarea "x"
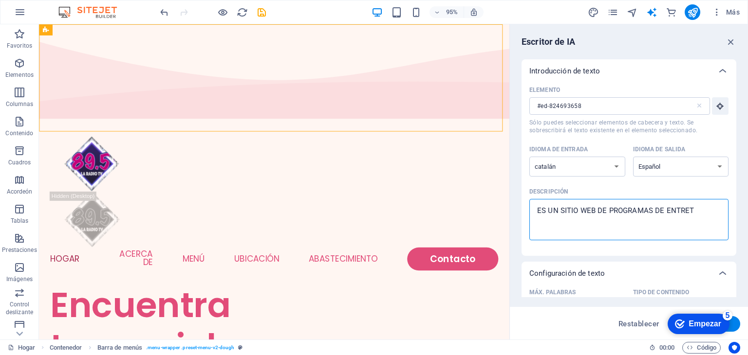
type textarea "ES UN SITIO WEB DE PROGRAMAS DE ENTRETE"
type textarea "x"
type textarea "ES UN SITIO WEB DE PROGRAMAS DE ENTRETEN"
type textarea "x"
type textarea "ES UN SITIO WEB DE PROGRAMAS DE ENTRETENI"
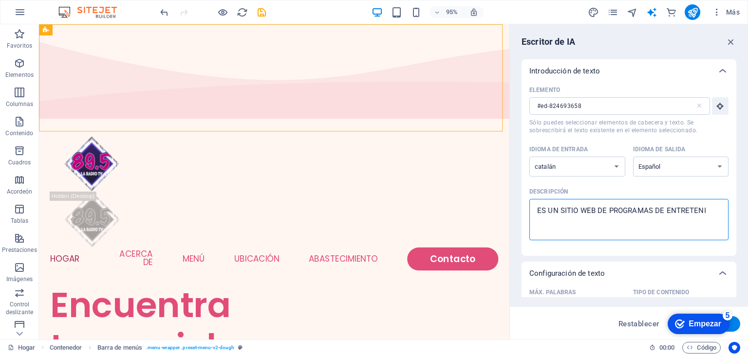
type textarea "x"
type textarea "ES UN SITIO WEB DE PROGRAMAS DE ENTRETENIM"
type textarea "x"
type textarea "ES UN SITIO WEB DE PROGRAMAS DE ENTRETENIMI"
type textarea "x"
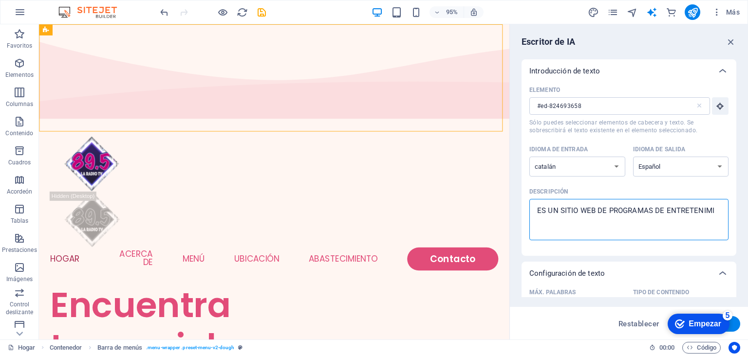
type textarea "ES UN SITIO WEB DE PROGRAMAS DE ENTRETENIMIE"
type textarea "x"
type textarea "ES UN SITIO WEB DE PROGRAMAS DE ENTRETENIMIENT"
type textarea "x"
type textarea "ES UN SITIO WEB DE PROGRAMAS DE ENTRETENIMIENTO"
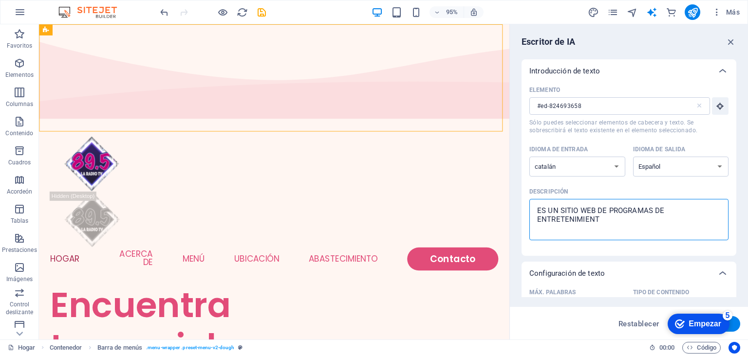
type textarea "x"
type textarea "ES UN SITIO WEB DE PROGRAMAS DE ENTRETENIMIENTO,"
type textarea "x"
type textarea "ES UN SITIO WEB DE PROGRAMAS DE ENTRETENIMIENTO,"
type textarea "x"
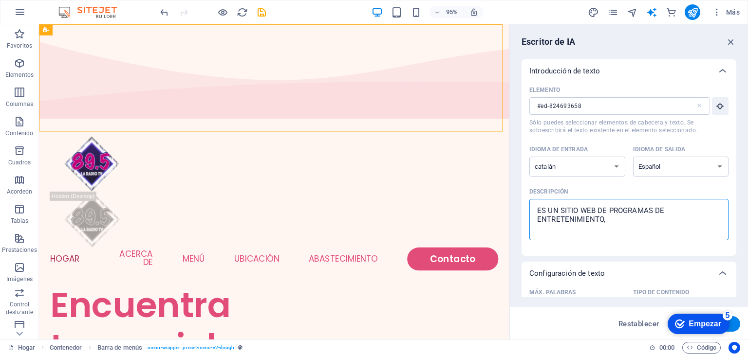
type textarea "ES UN SITIO WEB DE PROGRAMAS DE ENTRETENIMIENTO, E"
type textarea "x"
type textarea "ES UN SITIO WEB DE PROGRAMAS DE ENTRETENIMIENTO, EN"
type textarea "x"
type textarea "ES UN SITIO WEB DE PROGRAMAS DE ENTRETENIMIENTO, ENT"
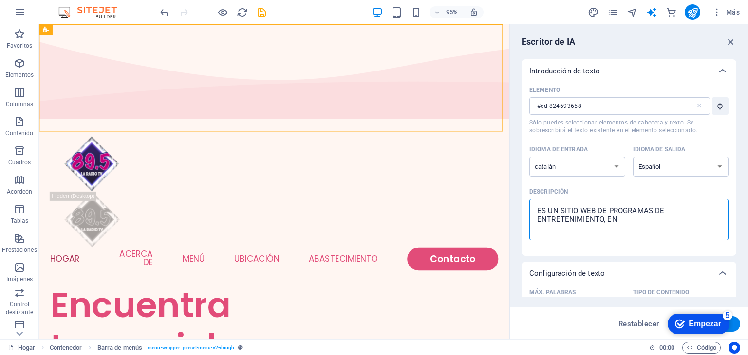
type textarea "x"
type textarea "ES UN SITIO WEB DE PROGRAMAS DE ENTRETENIMIENTO, ENTR"
type textarea "x"
type textarea "ES UN SITIO WEB DE PROGRAMAS DE ENTRETENIMIENTO, ENTRE"
type textarea "x"
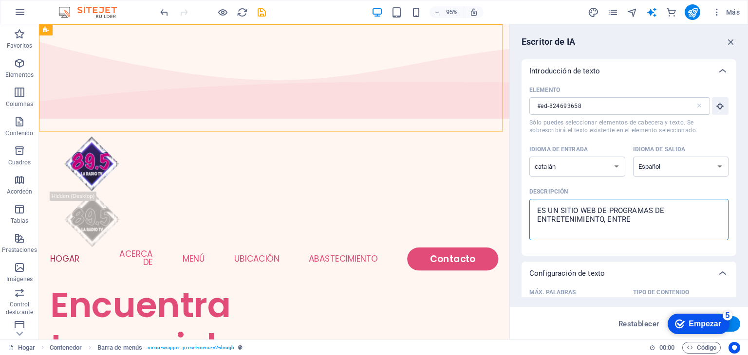
type textarea "ES UN SITIO WEB DE PROGRAMAS DE ENTRETENIMIENTO, ENTREV"
type textarea "x"
type textarea "ES UN SITIO WEB DE PROGRAMAS DE ENTRETENIMIENTO, ENTREVI"
type textarea "x"
type textarea "ES UN SITIO WEB DE PROGRAMAS DE ENTRETENIMIENTO, ENTREVIS"
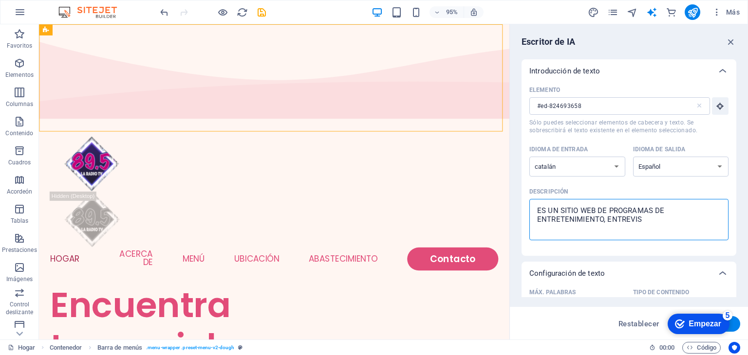
type textarea "x"
type textarea "ES UN SITIO WEB DE PROGRAMAS DE ENTRETENIMIENTO, ENTREVIST"
type textarea "x"
type textarea "ES UN SITIO WEB DE PROGRAMAS DE ENTRETENIMIENTO, ENTREVISTA"
type textarea "x"
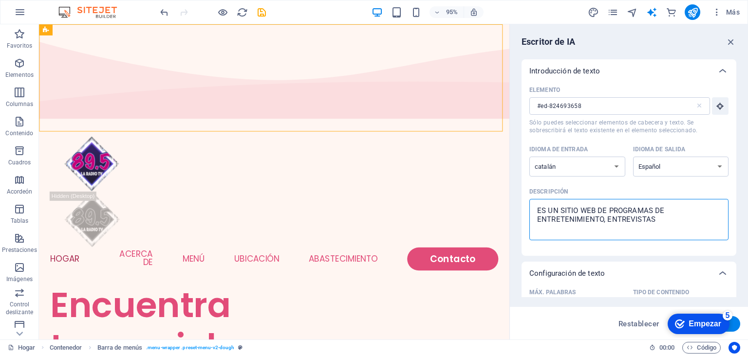
type textarea "ES UN SITIO WEB DE PROGRAMAS DE ENTRETENIMIENTO, ENTREVISTAS"
type textarea "x"
type textarea "ES UN SITIO WEB DE PROGRAMAS DE ENTRETENIMIENTO, ENTREVISTAS A"
type textarea "x"
type textarea "ES UN SITIO WEB DE PROGRAMAS DE ENTRETENIMIENTO, ENTREVISTAS A"
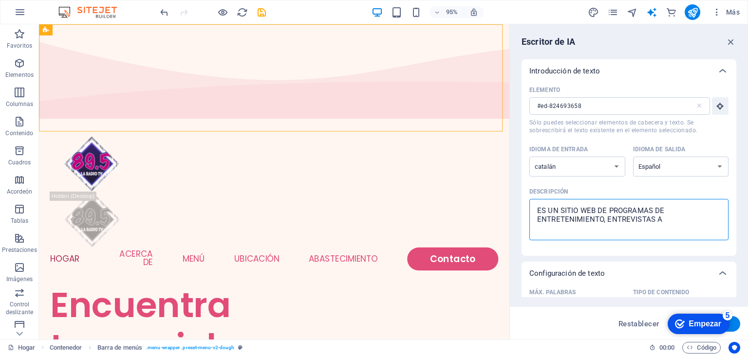
type textarea "x"
type textarea "ES UN SITIO WEB DE PROGRAMAS DE ENTRETENIMIENTO, ENTREVISTAS A F"
type textarea "x"
type textarea "ES UN SITIO WEB DE PROGRAMAS DE ENTRETENIMIENTO, ENTREVISTAS A FA"
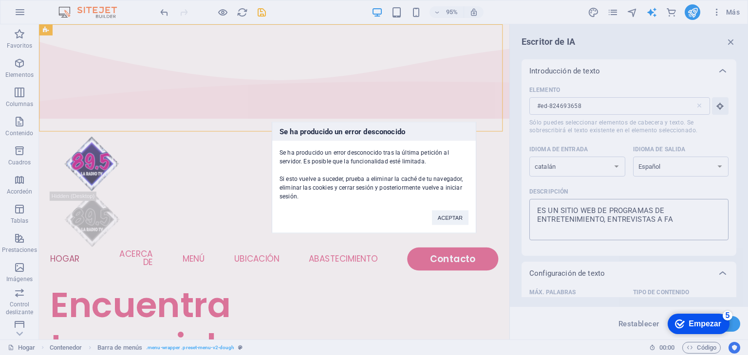
type textarea "x"
click at [462, 217] on font "ACEPTAR" at bounding box center [450, 218] width 25 height 6
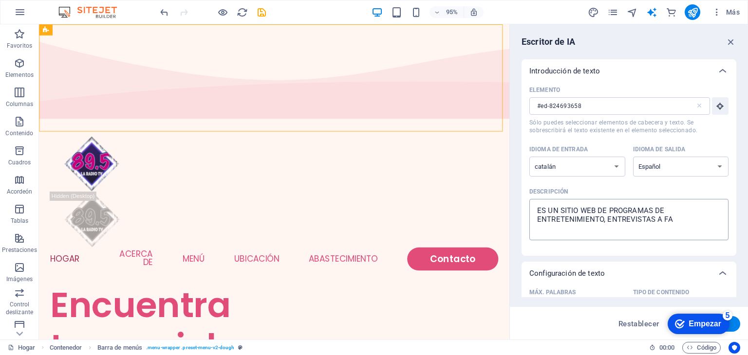
type textarea "x"
click at [563, 220] on textarea "ES UN SITIO WEB DE PROGRAMAS DE ENTRETENIMIENTO, ENTREVISTAS A FA" at bounding box center [628, 220] width 189 height 32
type textarea "ES UN SITIO WEB DE PROGRAMAS DE ENTRETENIMIENTO, ENTREVISTAS A FAM"
type textarea "x"
type textarea "ES UN SITIO WEB DE PROGRAMAS DE ENTRETENIMIENTO, ENTREVISTAS A FAMO"
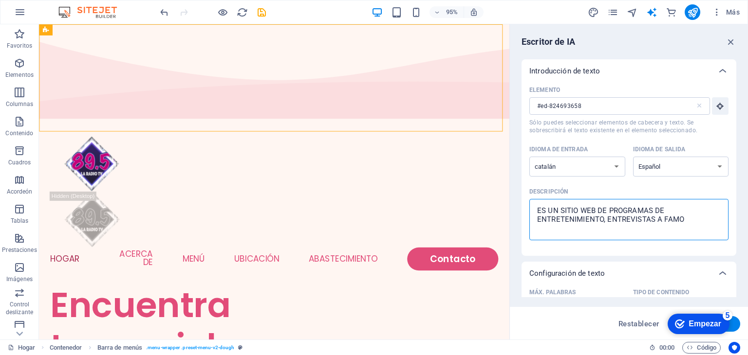
type textarea "x"
type textarea "ES UN SITIO WEB DE PROGRAMAS DE ENTRETENIMIENTO, ENTREVISTAS A FAMOS"
type textarea "x"
type textarea "ES UN SITIO WEB DE PROGRAMAS DE ENTRETENIMIENTO, ENTREVISTAS A FAMOSOS"
type textarea "x"
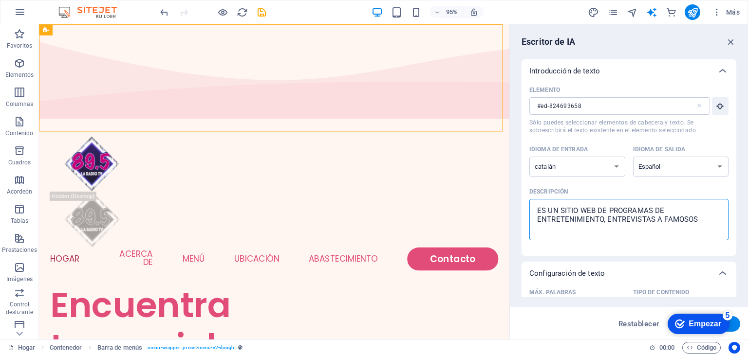
type textarea "ES UN SITIO WEB DE PROGRAMAS DE ENTRETENIMIENTO, ENTREVISTAS A FAMOSOS"
type textarea "x"
type textarea "ES UN SITIO WEB DE PROGRAMAS DE ENTRETENIMIENTO, ENTREVISTAS A FAMOSOS Q"
type textarea "x"
type textarea "ES UN SITIO WEB DE PROGRAMAS DE ENTRETENIMIENTO, ENTREVISTAS A FAMOSOS QU"
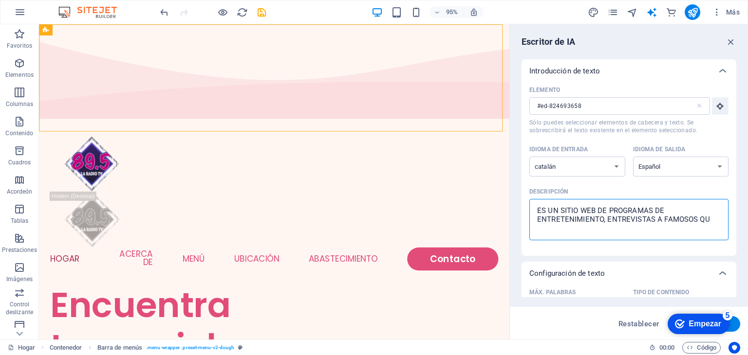
type textarea "x"
type textarea "ES UN SITIO WEB DE PROGRAMAS DE ENTRETENIMIENTO, ENTREVISTAS A FAMOSOS QUE"
type textarea "x"
type textarea "ES UN SITIO WEB DE PROGRAMAS DE ENTRETENIMIENTO, ENTREVISTAS A FAMOSOS QUE"
type textarea "x"
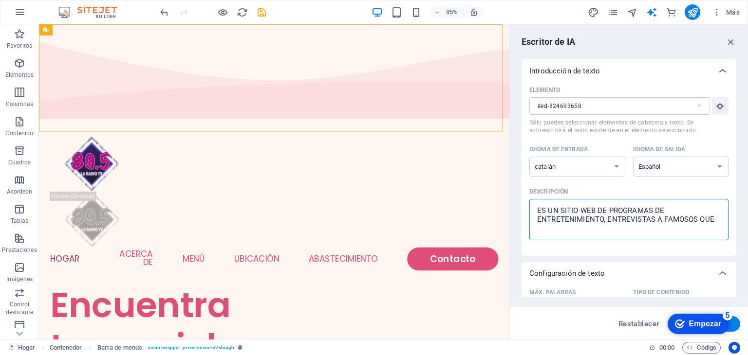
type textarea "ES UN SITIO WEB DE PROGRAMAS DE ENTRETENIMIENTO, ENTREVISTAS A FAMOSOS QUE D"
type textarea "x"
type textarea "ES UN SITIO WEB DE PROGRAMAS DE ENTRETENIMIENTO, ENTREVISTAS A FAMOSOS QUE"
type textarea "x"
type textarea "ES UN SITIO WEB DE PROGRAMAS DE ENTRETENIMIENTO, ENTREVISTAS A FAMOSOS QUE S"
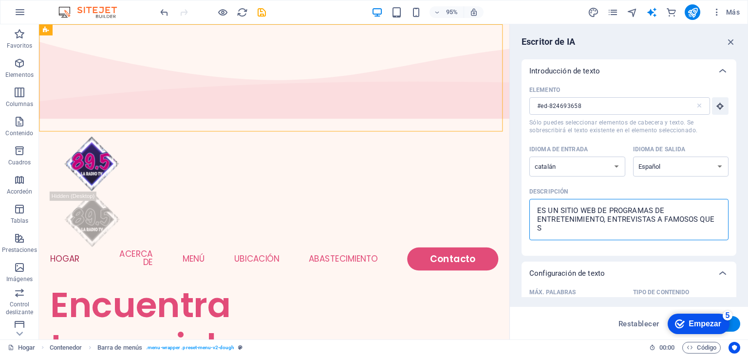
type textarea "x"
type textarea "ES UN SITIO WEB DE PROGRAMAS DE ENTRETENIMIENTO, ENTREVISTAS A FAMOSOS QUE SE"
type textarea "x"
type textarea "ES UN SITIO WEB DE PROGRAMAS DE ENTRETENIMIENTO, ENTREVISTAS A FAMOSOS QUE SE"
type textarea "x"
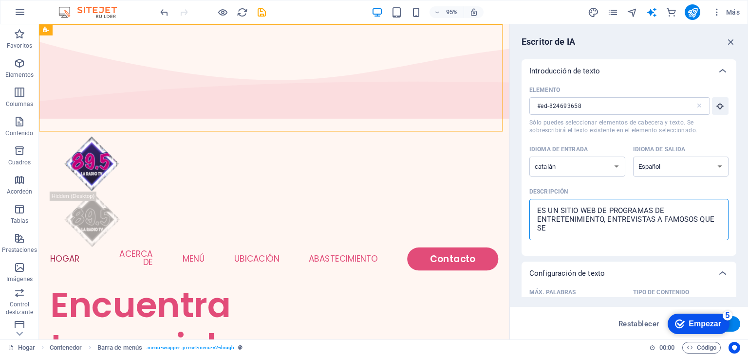
type textarea "ES UN SITIO WEB DE PROGRAMAS DE ENTRETENIMIENTO, ENTREVISTAS A FAMOSOS QUE SE"
type textarea "x"
type textarea "ES UN SITIO WEB DE PROGRAMAS DE ENTRETENIMIENTO, ENTREVISTAS A FAMOSOS QUE SEA"
type textarea "x"
type textarea "ES UN SITIO WEB DE PROGRAMAS DE ENTRETENIMIENTO, ENTREVISTAS A FAMOSOS QUE SEA"
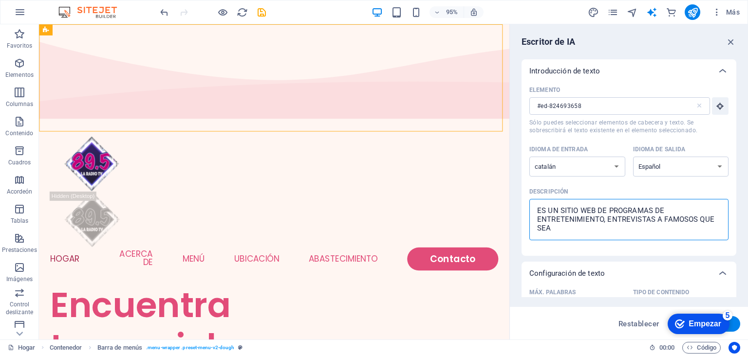
type textarea "x"
type textarea "ES UN SITIO WEB DE PROGRAMAS DE ENTRETENIMIENTO, ENTREVISTAS A FAMOSOS QUE SEA U"
type textarea "x"
type textarea "ES UN SITIO WEB DE PROGRAMAS DE ENTRETENIMIENTO, ENTREVISTAS A FAMOSOS QUE SEA …"
type textarea "x"
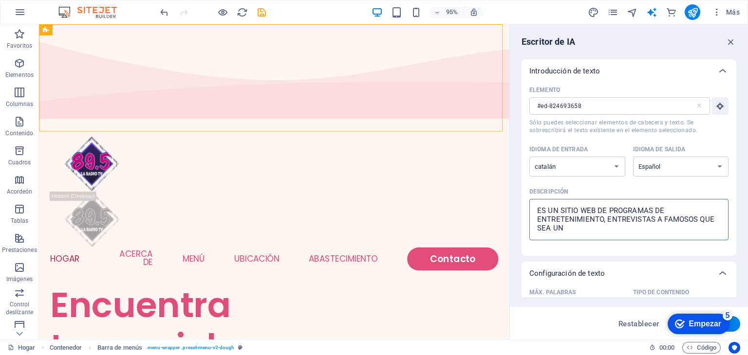
type textarea "ES UN SITIO WEB DE PROGRAMAS DE ENTRETENIMIENTO, ENTREVISTAS A FAMOSOS QUE SEA …"
type textarea "x"
type textarea "ES UN SITIO WEB DE PROGRAMAS DE ENTRETENIMIENTO, ENTREVISTAS A FAMOSOS QUE SEA …"
type textarea "x"
type textarea "ES UN SITIO WEB DE PROGRAMAS DE ENTRETENIMIENTO, ENTREVISTAS A FAMOSOS QUE SEA …"
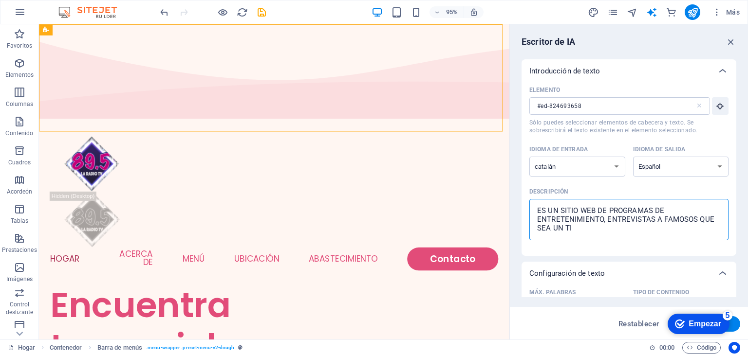
type textarea "x"
type textarea "ES UN SITIO WEB DE PROGRAMAS DE ENTRETENIMIENTO, ENTREVISTAS A FAMOSOS QUE SEA …"
type textarea "x"
type textarea "ES UN SITIO WEB DE PROGRAMAS DE ENTRETENIMIENTO, ENTREVISTAS A FAMOSOS QUE SEA …"
type textarea "x"
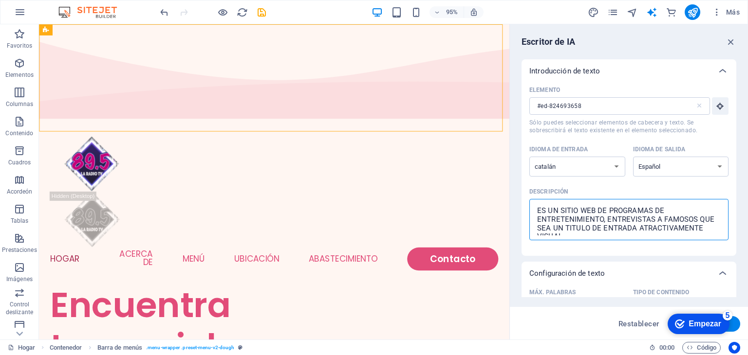
scroll to position [6, 0]
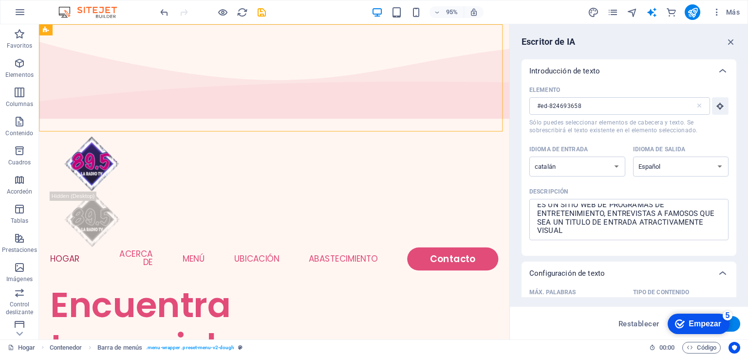
click at [563, 276] on div "Configuración de texto" at bounding box center [620, 274] width 182 height 10
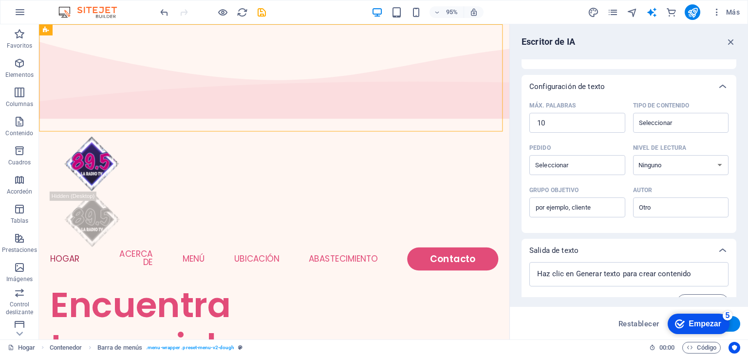
scroll to position [188, 0]
drag, startPoint x: 576, startPoint y: 120, endPoint x: 528, endPoint y: 111, distance: 49.6
click at [528, 111] on div "Máx. palabras 10 ​ Tipo de contenido ​ Pedido ​ Nivel de lectura Ninguno Académ…" at bounding box center [628, 164] width 215 height 135
click at [563, 121] on input "Tipo de contenido ​" at bounding box center [673, 121] width 74 height 14
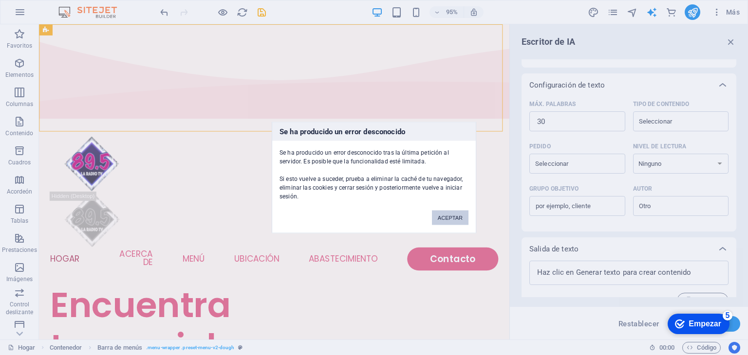
click at [441, 216] on font "ACEPTAR" at bounding box center [450, 218] width 25 height 6
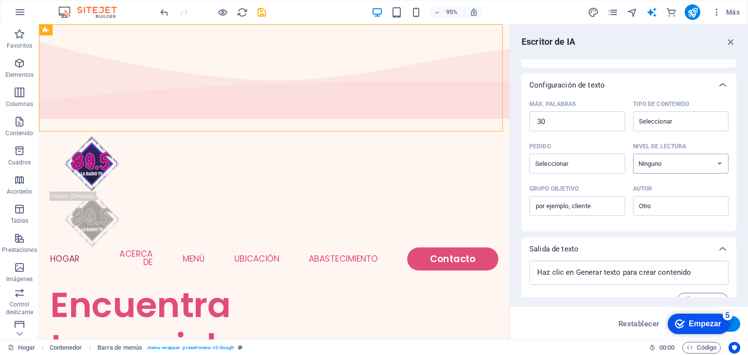
click at [563, 161] on select "Ninguno Académico Adulto Adolescente Para niños" at bounding box center [681, 164] width 96 height 20
click at [563, 154] on select "Ninguno Académico Adulto Adolescente Para niños" at bounding box center [681, 164] width 96 height 20
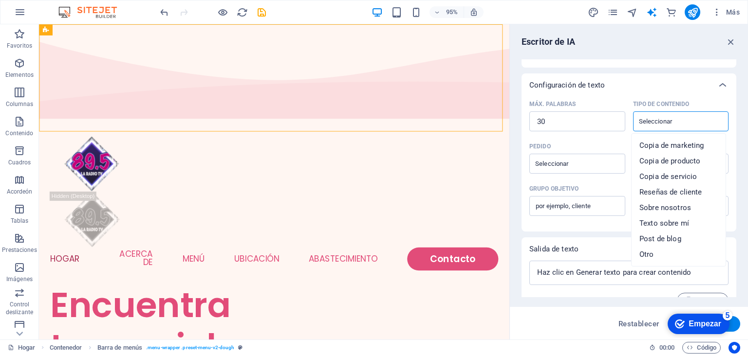
click at [563, 115] on input "Tipo de contenido ​" at bounding box center [673, 121] width 74 height 14
click at [563, 138] on li "Texto de marketing" at bounding box center [678, 146] width 94 height 16
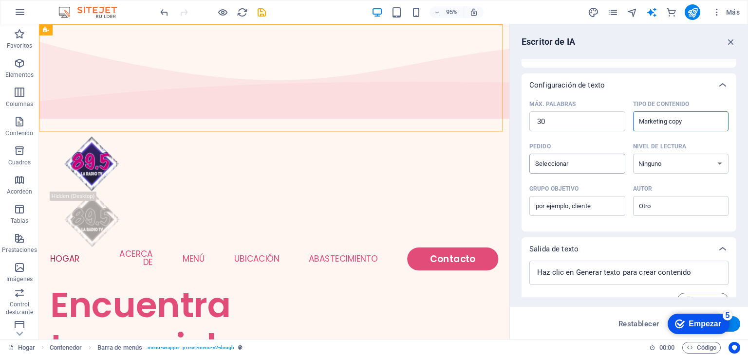
click at [563, 172] on div "​" at bounding box center [577, 164] width 96 height 20
click at [563, 171] on input "Pedido ​" at bounding box center [569, 164] width 74 height 14
drag, startPoint x: 733, startPoint y: 219, endPoint x: 735, endPoint y: 252, distance: 33.1
click at [563, 252] on div "Introducción de texto Elemento #ed-824693658 ​ Sólo puedes seleccionar elemento…" at bounding box center [628, 178] width 215 height 238
click at [563, 297] on font "Copiar" at bounding box center [709, 301] width 21 height 8
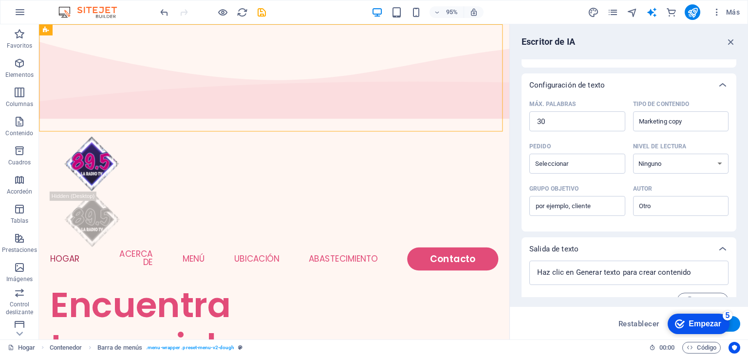
drag, startPoint x: 736, startPoint y: 232, endPoint x: 737, endPoint y: 267, distance: 35.1
click at [563, 267] on div "Escritor de IA Introducción de texto Elemento #ed-824693658 ​ Sólo puedes selec…" at bounding box center [629, 181] width 238 height 315
drag, startPoint x: 736, startPoint y: 268, endPoint x: 737, endPoint y: 292, distance: 23.9
click at [563, 292] on div "Escritor de IA Introducción de texto Elemento #ed-824693658 ​ Sólo puedes selec…" at bounding box center [629, 181] width 238 height 315
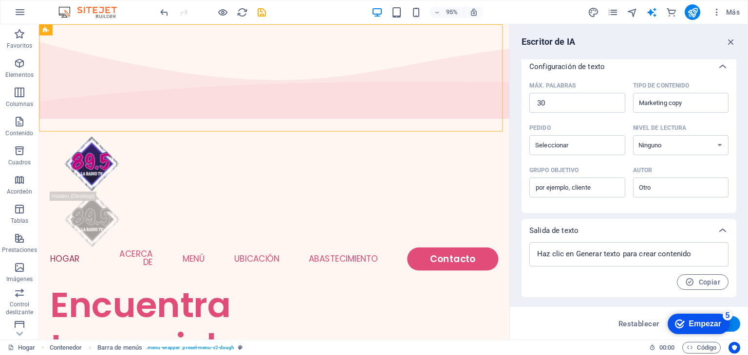
click at [563, 325] on font "Empezar" at bounding box center [704, 324] width 33 height 8
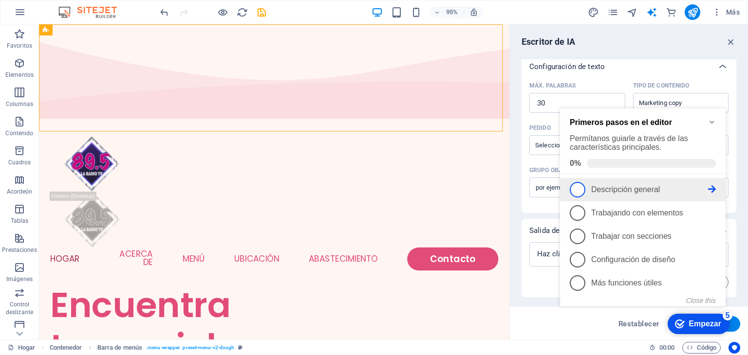
click at [563, 190] on span "1" at bounding box center [578, 190] width 16 height 16
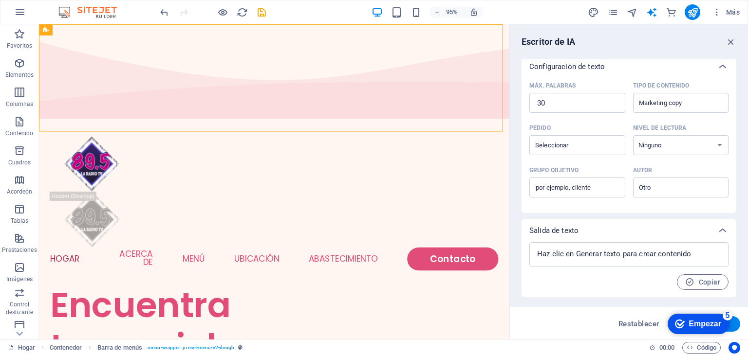
drag, startPoint x: 737, startPoint y: 226, endPoint x: 734, endPoint y: 158, distance: 68.2
click at [563, 158] on div "Escritor de IA Introducción de texto Elemento #ed-824693658 ​ Sólo puedes selec…" at bounding box center [629, 181] width 238 height 315
click at [563, 70] on icon at bounding box center [723, 67] width 12 height 12
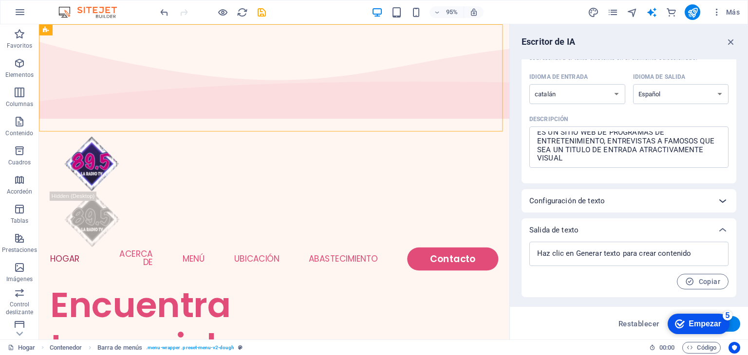
scroll to position [72, 0]
drag, startPoint x: 733, startPoint y: 150, endPoint x: 733, endPoint y: 97, distance: 53.6
click at [563, 97] on div "Elemento #ed-824693658 ​ Sólo puedes seleccionar elementos de cabecera y texto.…" at bounding box center [628, 97] width 215 height 173
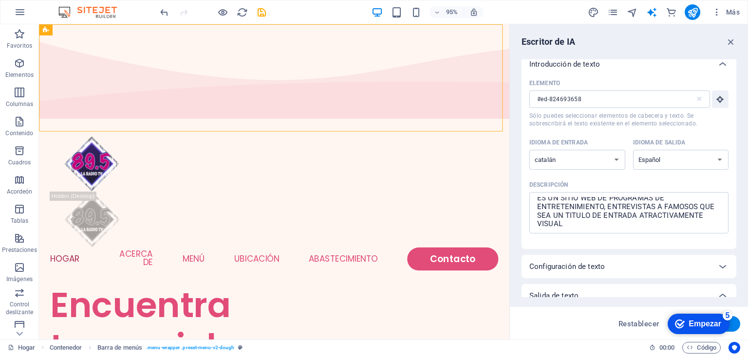
scroll to position [0, 0]
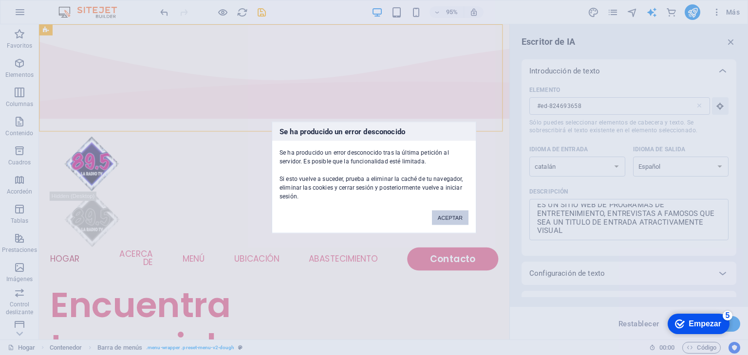
click at [456, 216] on font "ACEPTAR" at bounding box center [450, 218] width 25 height 6
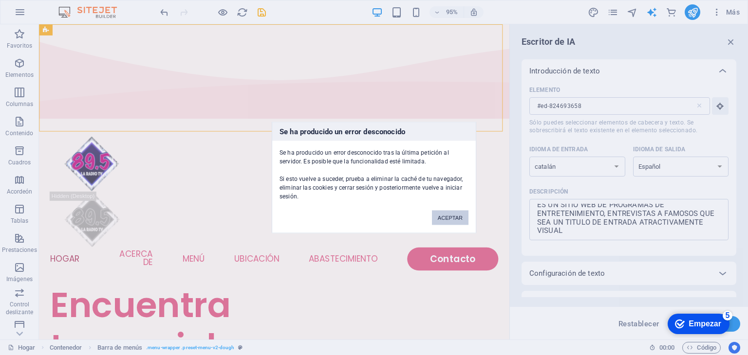
click at [450, 217] on font "ACEPTAR" at bounding box center [450, 218] width 25 height 6
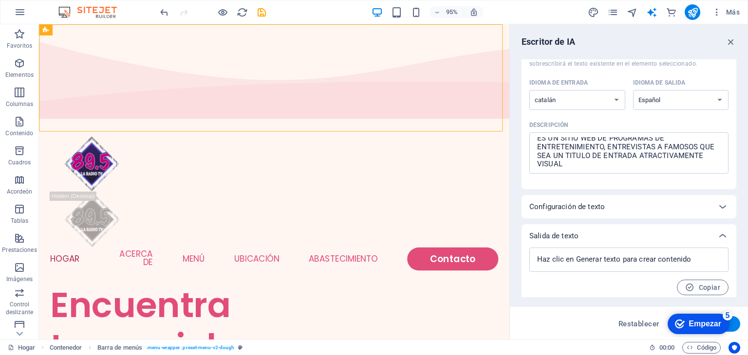
scroll to position [72, 0]
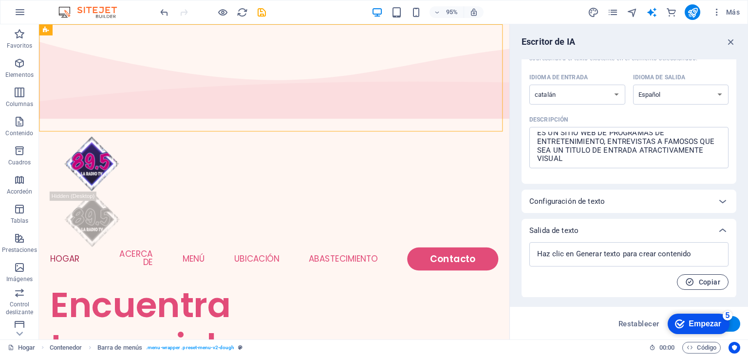
click at [563, 283] on icon "button" at bounding box center [689, 282] width 9 height 9
click at [563, 324] on button "Generar texto" at bounding box center [706, 324] width 68 height 16
drag, startPoint x: 712, startPoint y: 323, endPoint x: 688, endPoint y: 315, distance: 25.4
click div "checkmark Empezar 5 Primeros pasos en el editor Permítanos guiarle a través de …"
click at [563, 321] on font "Empezar" at bounding box center [704, 324] width 33 height 8
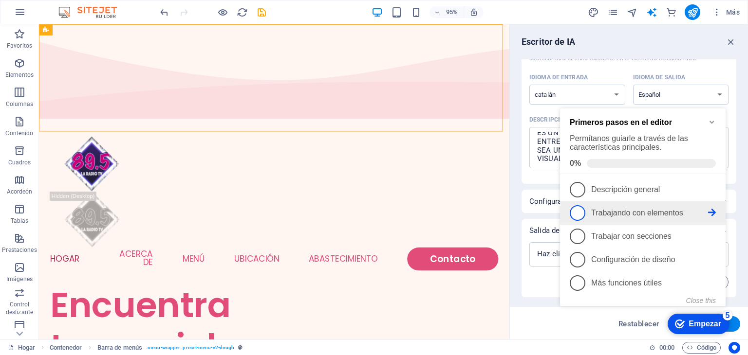
click at [563, 211] on span "2" at bounding box center [578, 213] width 16 height 16
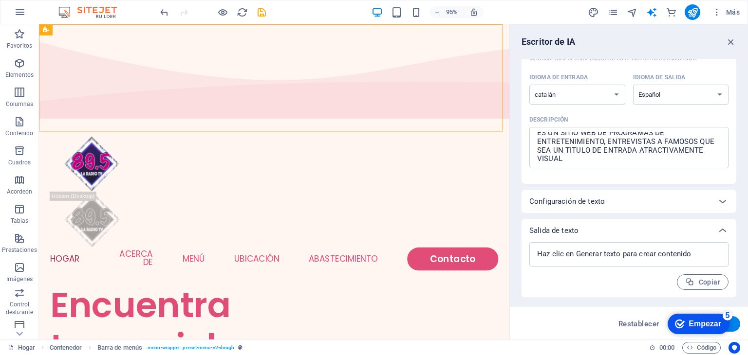
click at [563, 320] on font "Empezar" at bounding box center [704, 324] width 33 height 8
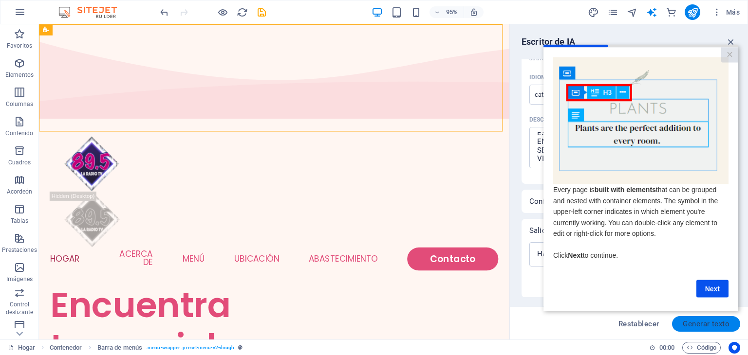
scroll to position [0, 0]
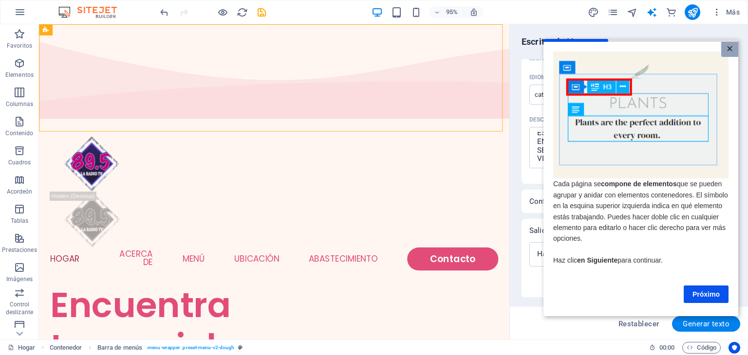
click at [563, 48] on font "×" at bounding box center [729, 48] width 6 height 13
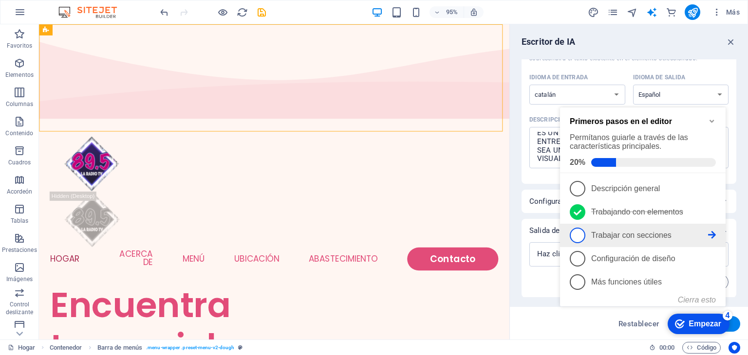
click at [563, 241] on link "3 Trabajar con secciones - incompleto" at bounding box center [643, 236] width 146 height 16
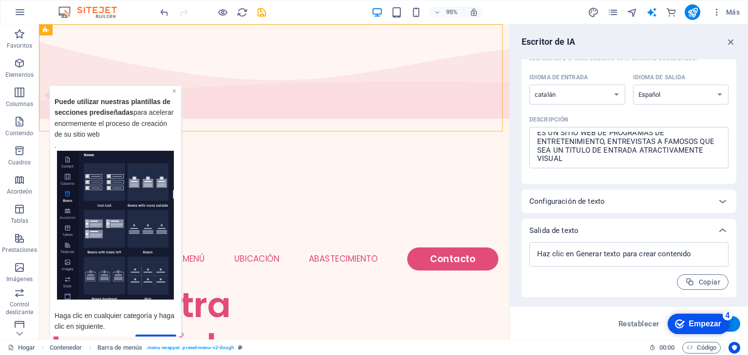
click at [173, 92] on font "×" at bounding box center [174, 91] width 4 height 8
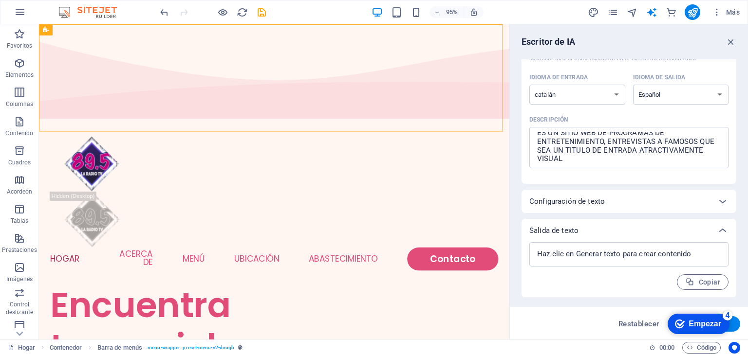
click at [563, 326] on font "Empezar" at bounding box center [704, 324] width 33 height 8
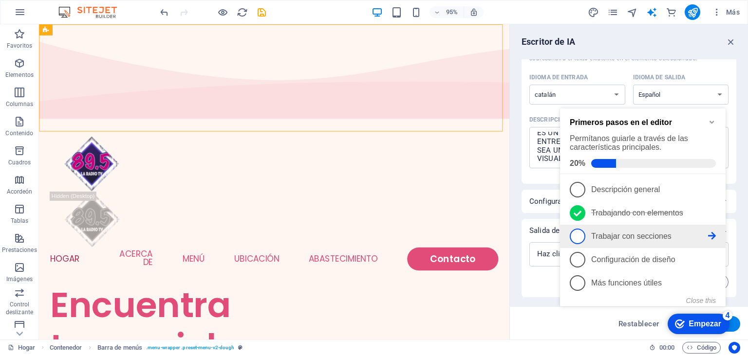
click at [563, 237] on span "3" at bounding box center [578, 237] width 16 height 16
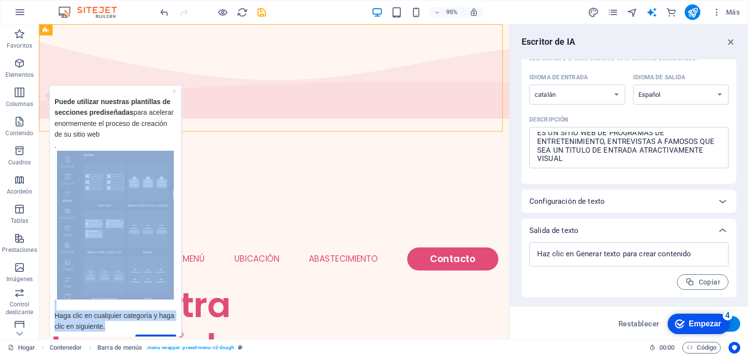
drag, startPoint x: 150, startPoint y: 322, endPoint x: 150, endPoint y: 209, distance: 113.0
click at [150, 209] on div "Puede utilizar nuestras plantillas de secciones prediseñadas para acelerar enor…" at bounding box center [116, 220] width 122 height 261
click at [113, 312] on font "Haga clic en cualquier categoría y haga clic en siguiente." at bounding box center [115, 321] width 120 height 19
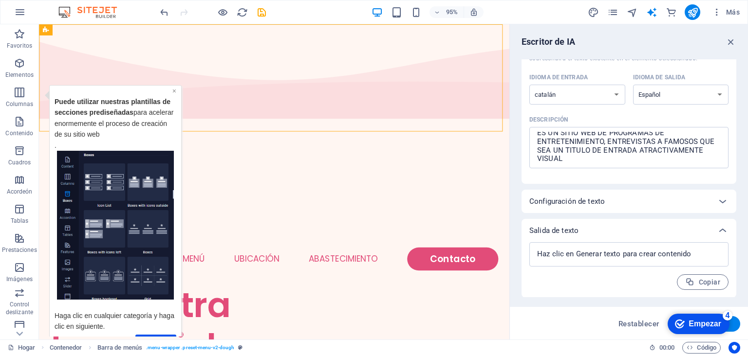
click at [173, 92] on font "×" at bounding box center [174, 91] width 4 height 8
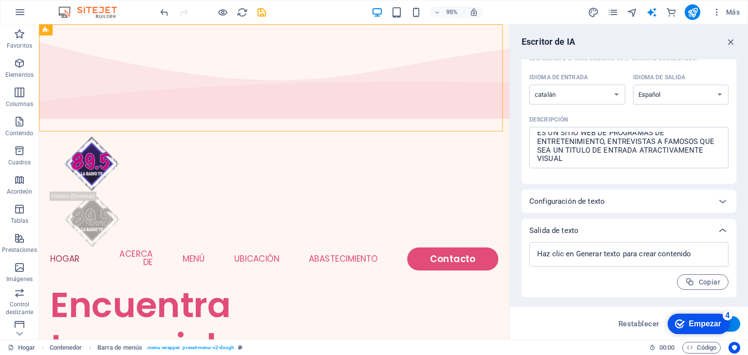
click at [563, 331] on div "checkmark Empezar 4" at bounding box center [698, 324] width 62 height 20
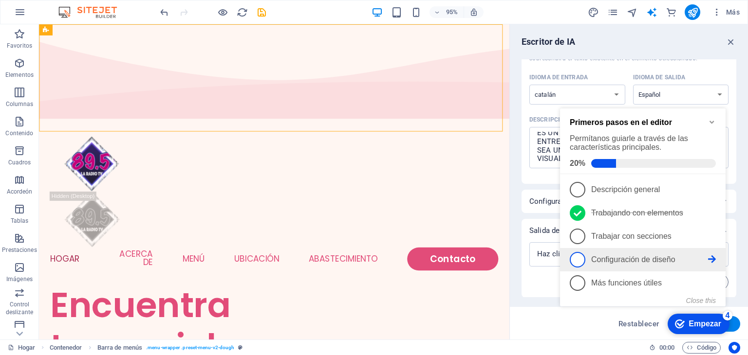
click at [563, 261] on span "4" at bounding box center [578, 260] width 16 height 16
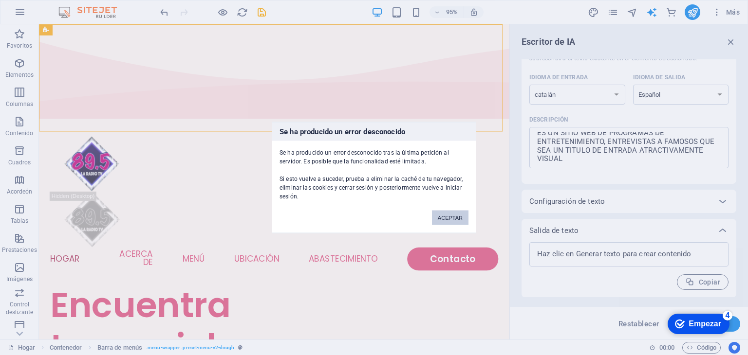
click at [446, 216] on font "ACEPTAR" at bounding box center [450, 218] width 25 height 6
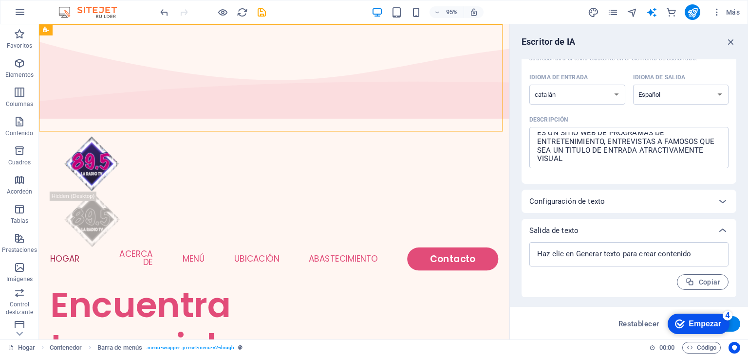
click at [563, 323] on font "Empezar" at bounding box center [704, 324] width 33 height 8
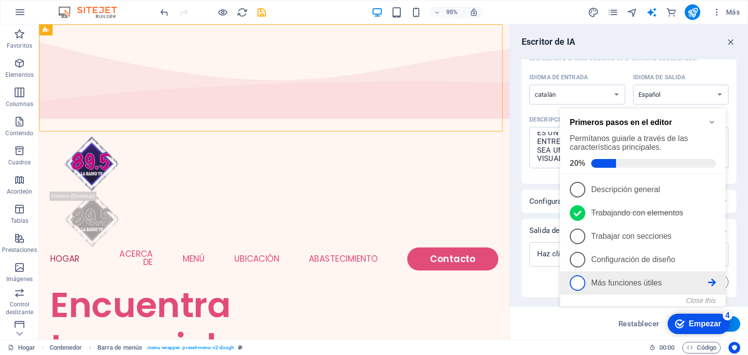
click at [563, 286] on span "5" at bounding box center [578, 284] width 16 height 16
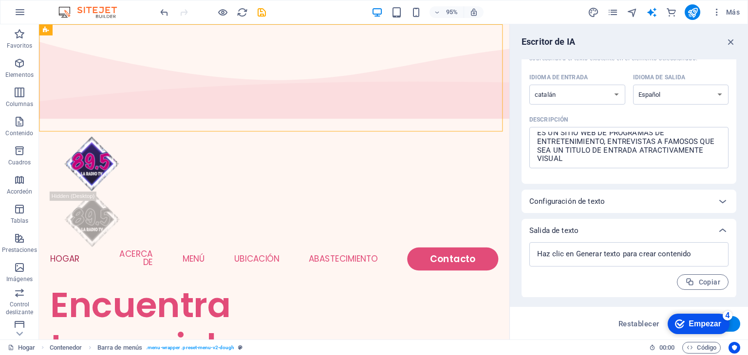
drag, startPoint x: 678, startPoint y: 318, endPoint x: 610, endPoint y: 338, distance: 70.6
click html "checkmark Empezar 4 Primeros pasos en el editor Permítanos guiarle a través de …"
click at [563, 326] on button "Generar texto" at bounding box center [706, 324] width 68 height 16
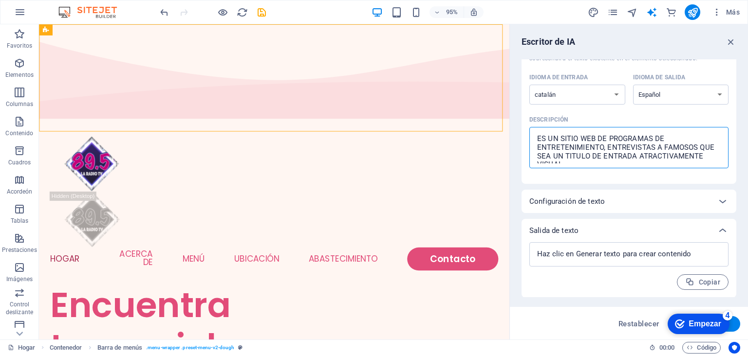
drag, startPoint x: 578, startPoint y: 160, endPoint x: 512, endPoint y: 113, distance: 81.0
click at [512, 113] on div "Escritor de IA Introducción de texto Elemento #ed-824693658 ​ Sólo puedes selec…" at bounding box center [629, 181] width 238 height 315
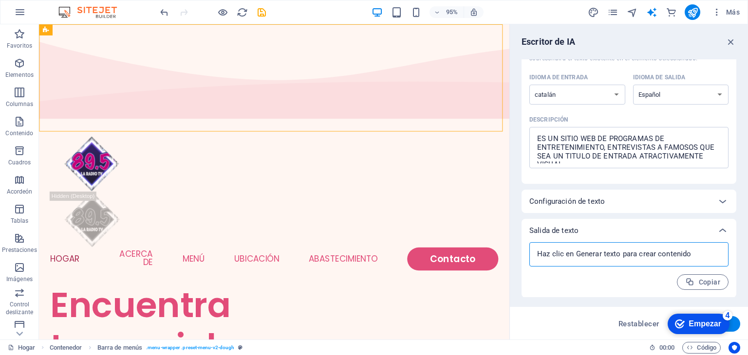
click at [563, 254] on textarea at bounding box center [628, 254] width 189 height 15
paste textarea "ES UN SITIO WEB DE PROGRAMAS DE ENTRETENIMIENTO, ENTREVISTAS A FAMOSOS QUE SEA …"
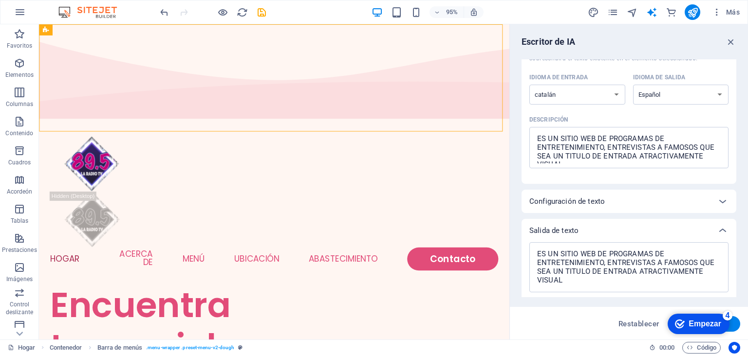
click at [563, 326] on button "Generar texto" at bounding box center [706, 324] width 68 height 16
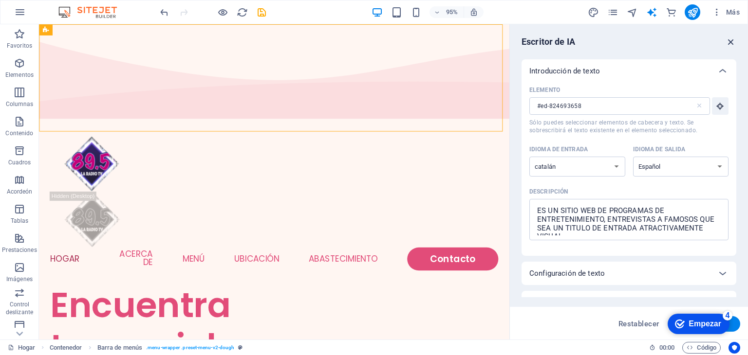
click at [563, 37] on icon "button" at bounding box center [730, 42] width 11 height 11
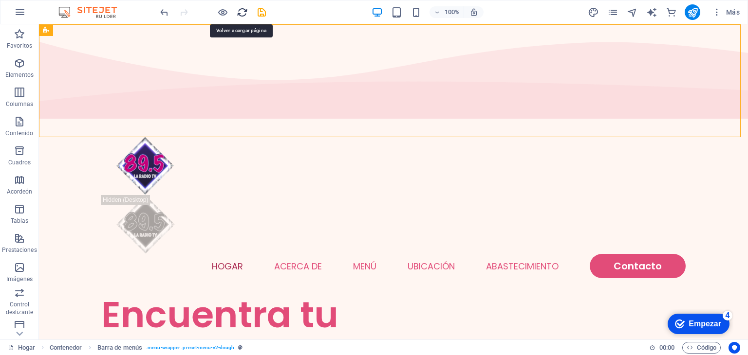
drag, startPoint x: 244, startPoint y: 13, endPoint x: 356, endPoint y: 39, distance: 115.5
click at [244, 13] on icon "recargar" at bounding box center [242, 12] width 11 height 11
